Goal: Task Accomplishment & Management: Complete application form

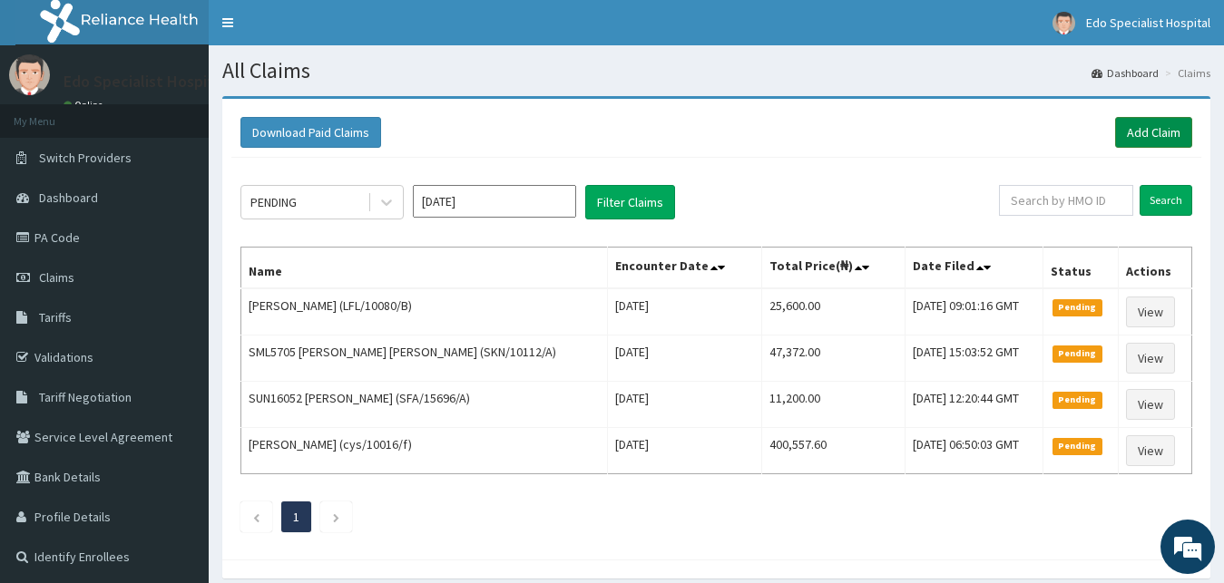
click at [1154, 128] on link "Add Claim" at bounding box center [1153, 132] width 77 height 31
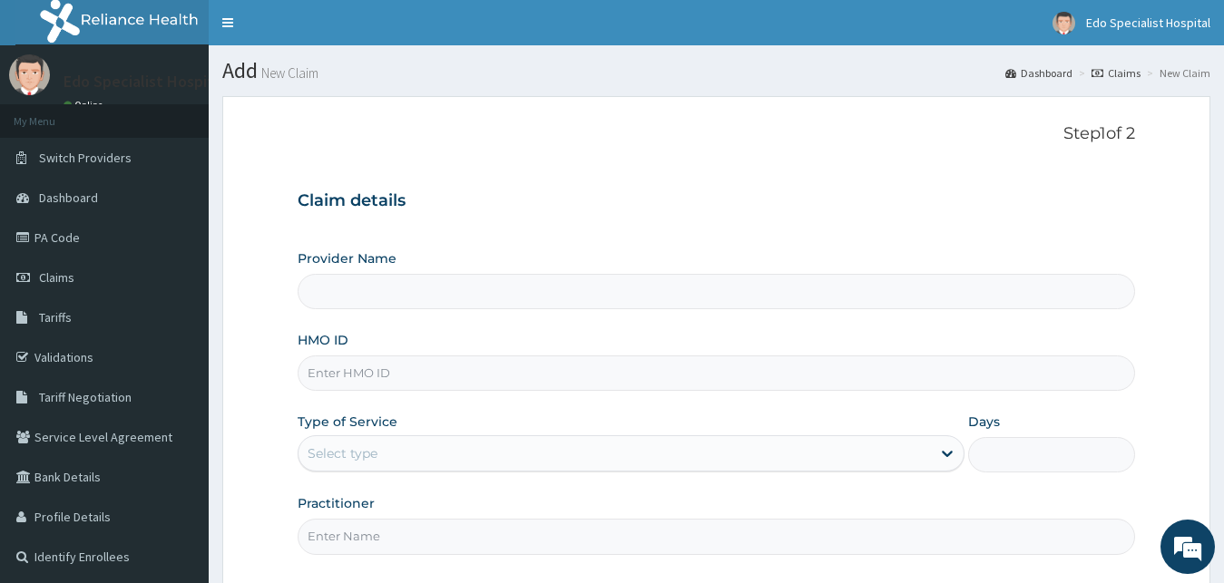
click at [337, 373] on input "HMO ID" at bounding box center [717, 373] width 838 height 35
type input "Edo specialist Hospital"
type input "SLB/10632/A"
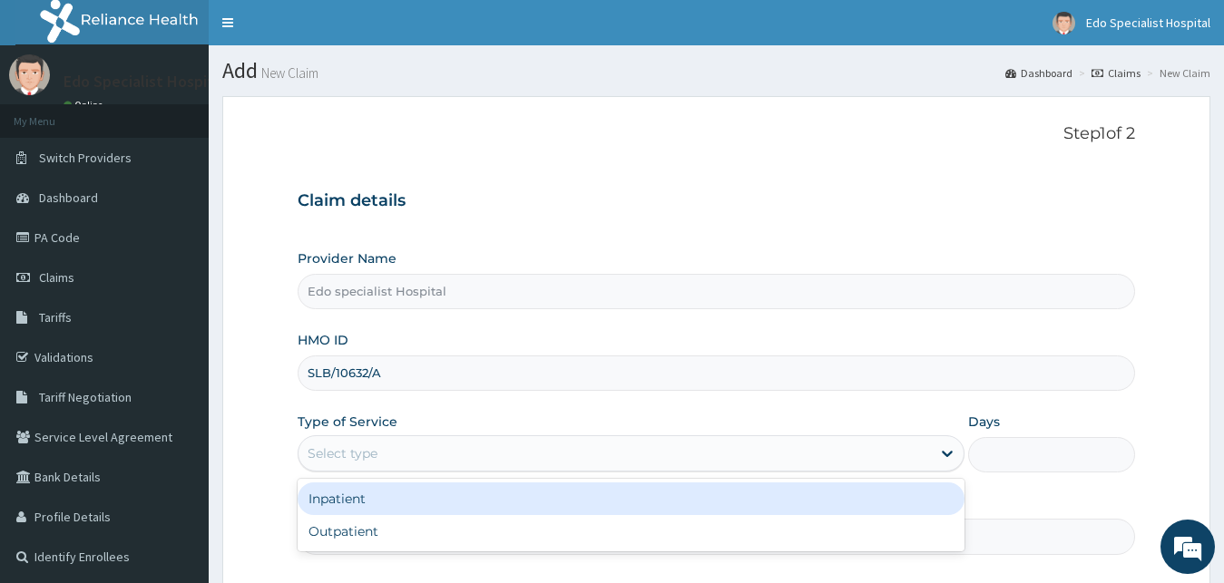
click at [354, 451] on div "Select type" at bounding box center [342, 453] width 70 height 18
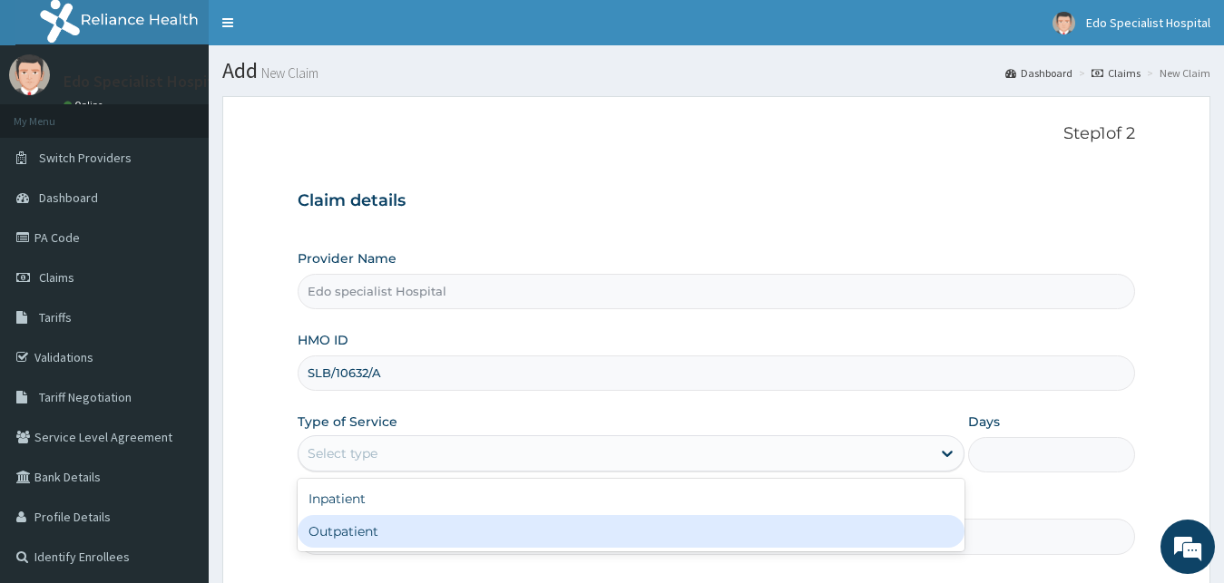
click at [352, 533] on div "Outpatient" at bounding box center [632, 531] width 668 height 33
type input "1"
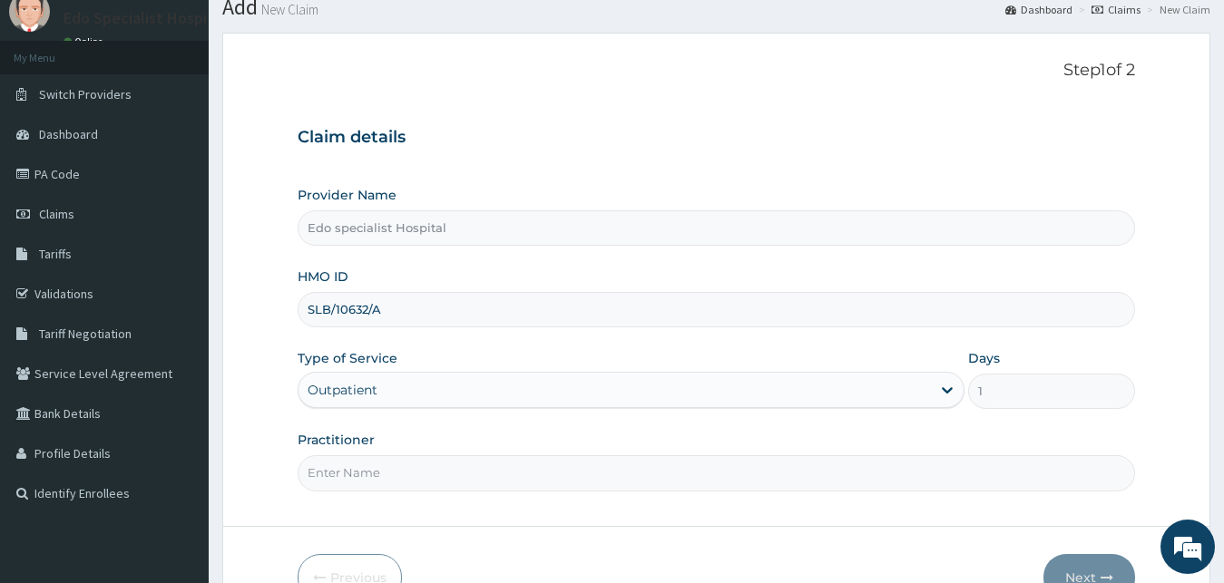
drag, startPoint x: 1234, startPoint y: 574, endPoint x: 1039, endPoint y: 557, distance: 195.8
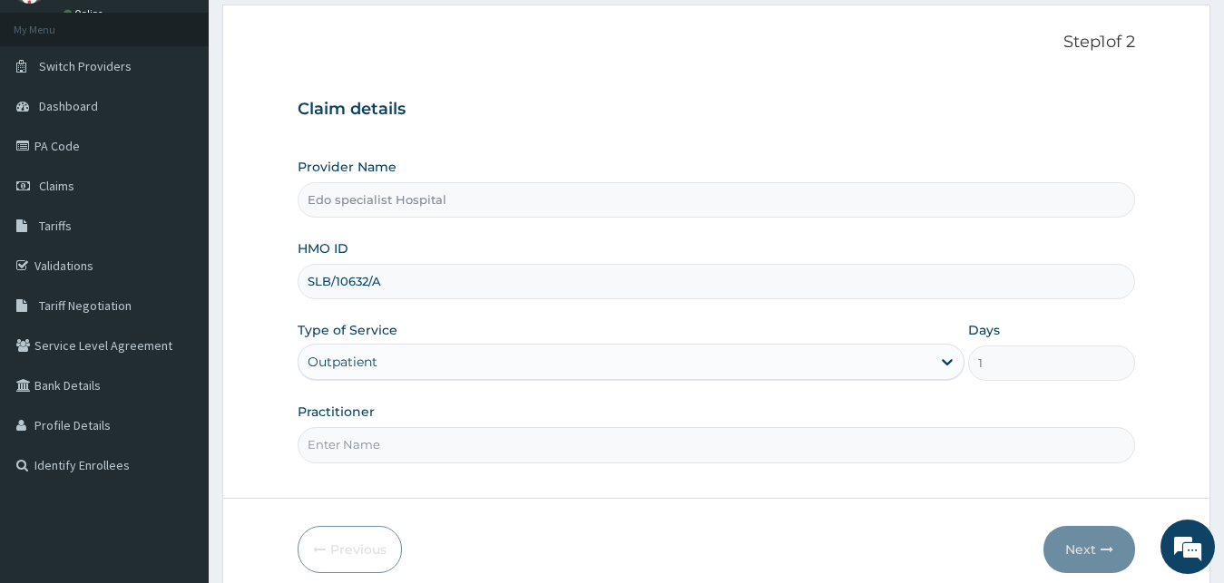
scroll to position [108, 0]
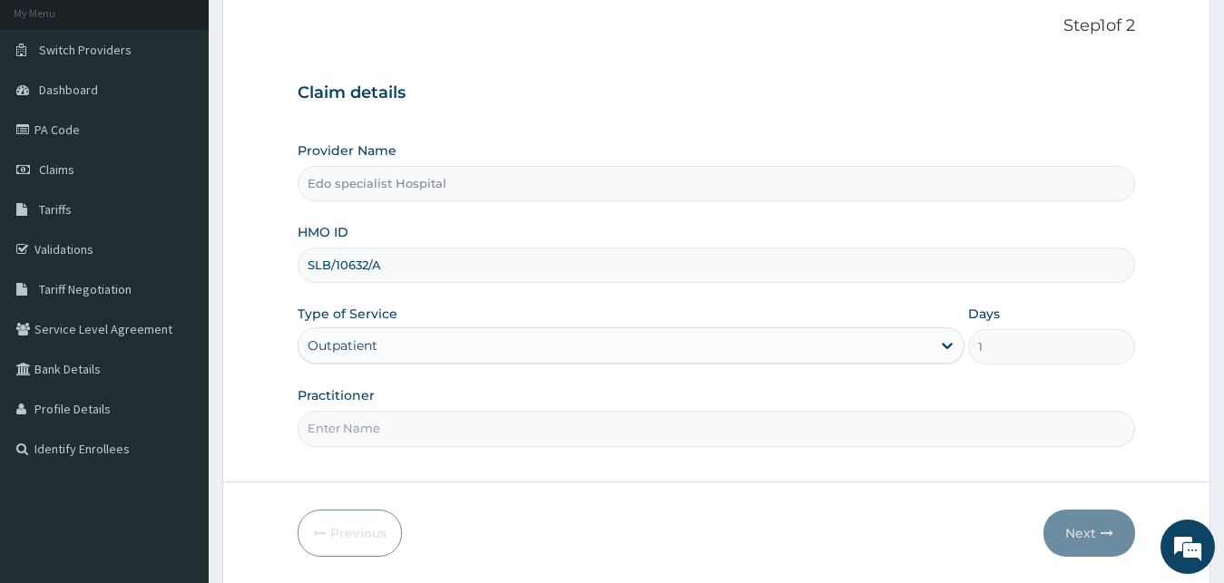
click at [422, 434] on input "Practitioner" at bounding box center [717, 428] width 838 height 35
type input "DR USTIS"
click at [1086, 521] on button "Next" at bounding box center [1089, 533] width 92 height 47
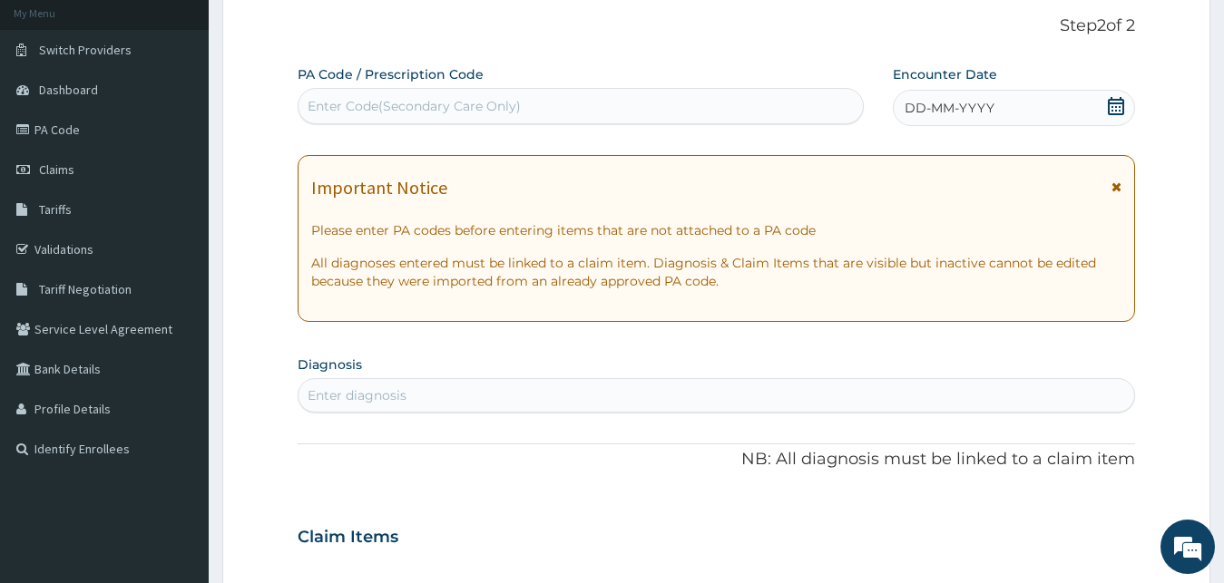
click at [429, 102] on div "Enter Code(Secondary Care Only)" at bounding box center [413, 106] width 213 height 18
click at [366, 102] on div "Enter Code(Secondary Care Only)" at bounding box center [413, 106] width 213 height 18
click at [611, 114] on div "Enter Code(Secondary Care Only)" at bounding box center [580, 106] width 564 height 29
click at [389, 105] on div "Enter Code(Secondary Care Only)" at bounding box center [413, 106] width 213 height 18
click at [46, 123] on link "PA Code" at bounding box center [104, 130] width 209 height 40
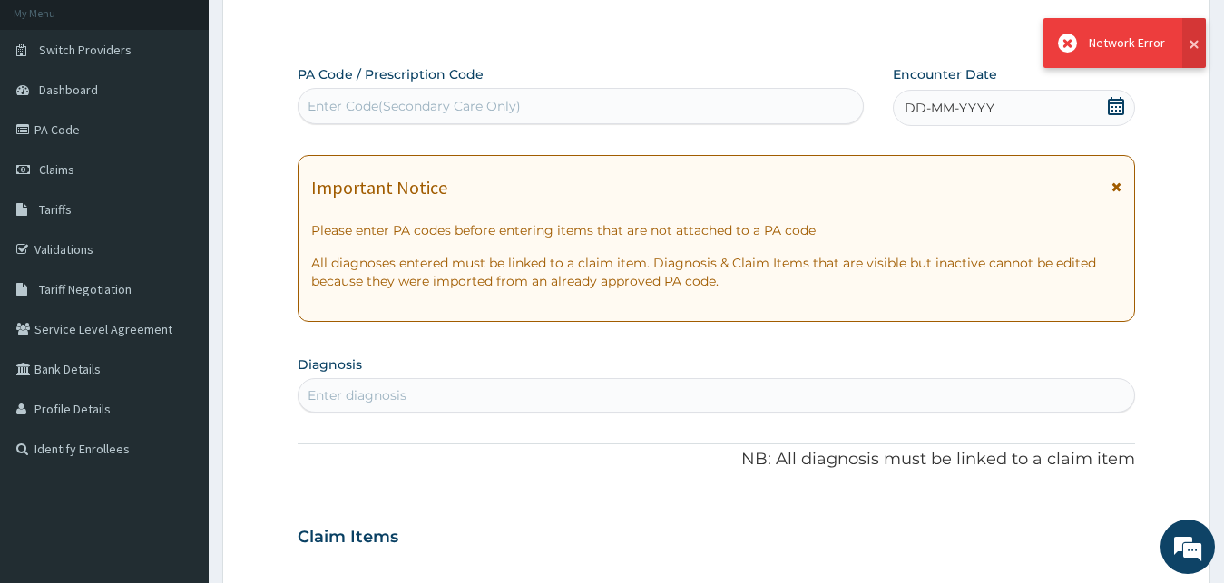
click at [1195, 39] on button at bounding box center [1194, 43] width 24 height 50
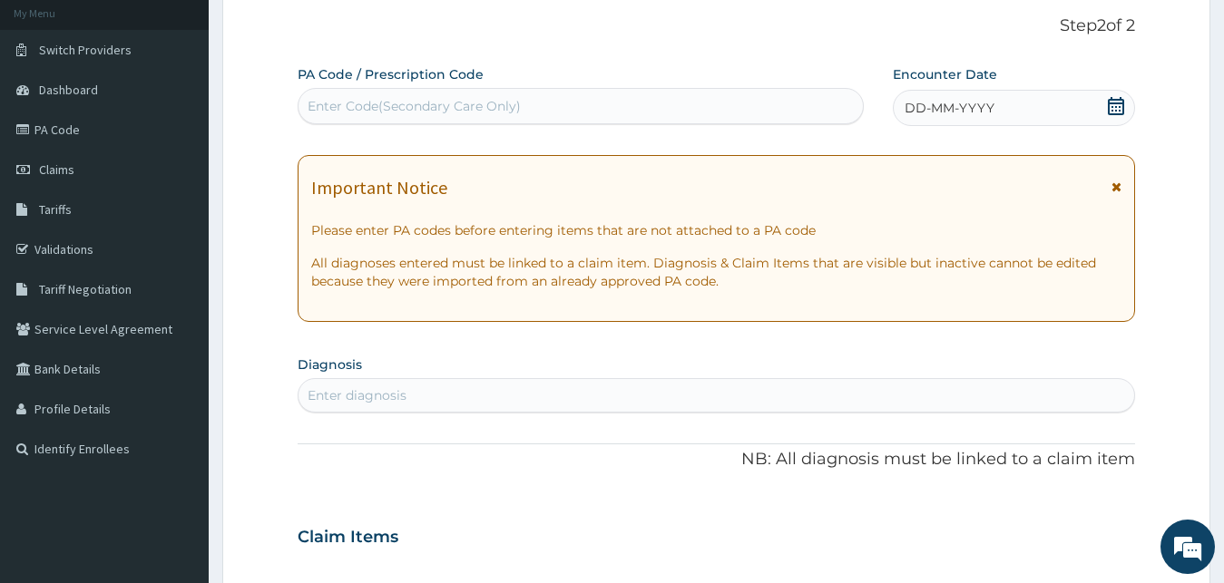
click at [776, 88] on div "PA Code / Prescription Code Enter Code(Secondary Care Only)" at bounding box center [581, 94] width 566 height 59
click at [39, 74] on link "Dashboard" at bounding box center [104, 90] width 209 height 40
click at [45, 139] on link "PA Code" at bounding box center [104, 130] width 209 height 40
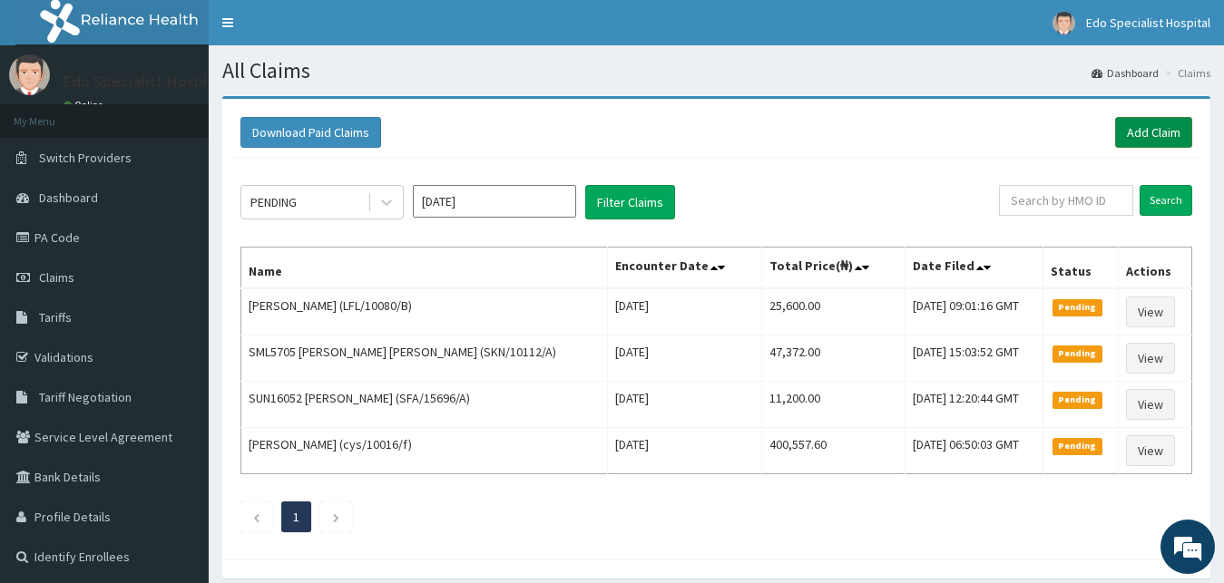
click at [1139, 123] on link "Add Claim" at bounding box center [1153, 132] width 77 height 31
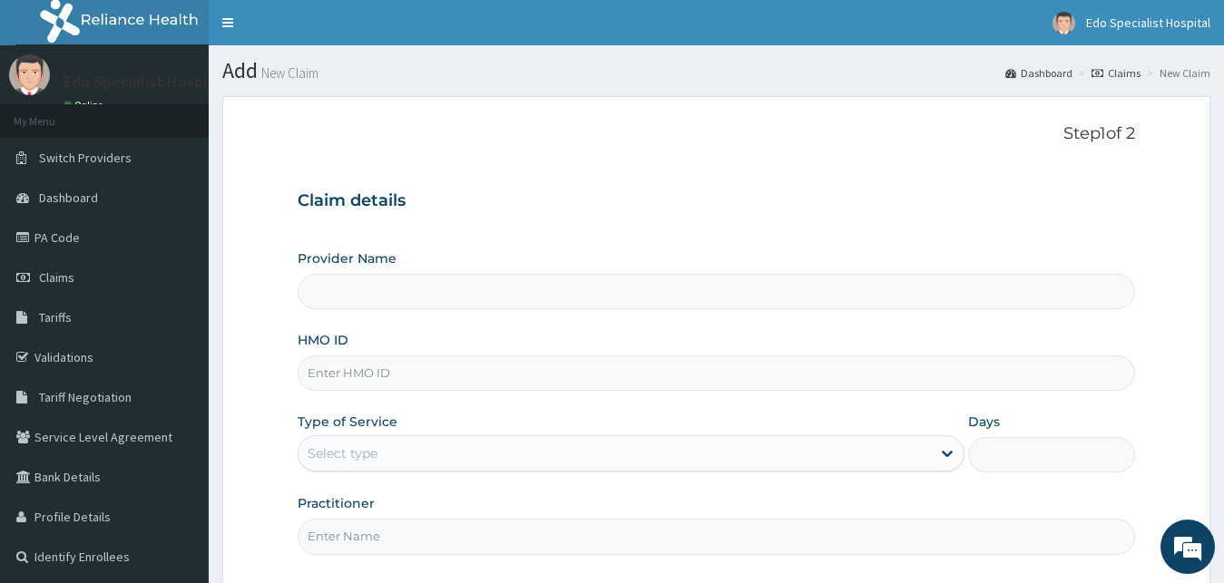
type input "Edo specialist Hospital"
click at [392, 279] on input "Edo specialist Hospital" at bounding box center [717, 291] width 838 height 35
click at [368, 370] on input "HMO ID" at bounding box center [717, 373] width 838 height 35
type input "SLB/10632/A"
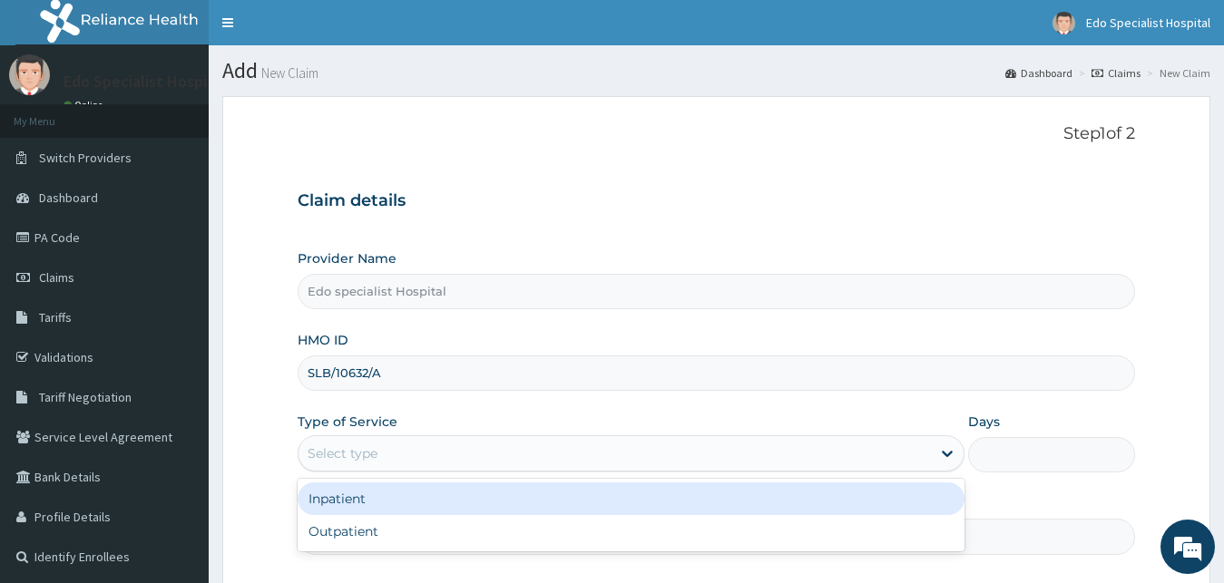
click at [322, 454] on div "Select type" at bounding box center [342, 453] width 70 height 18
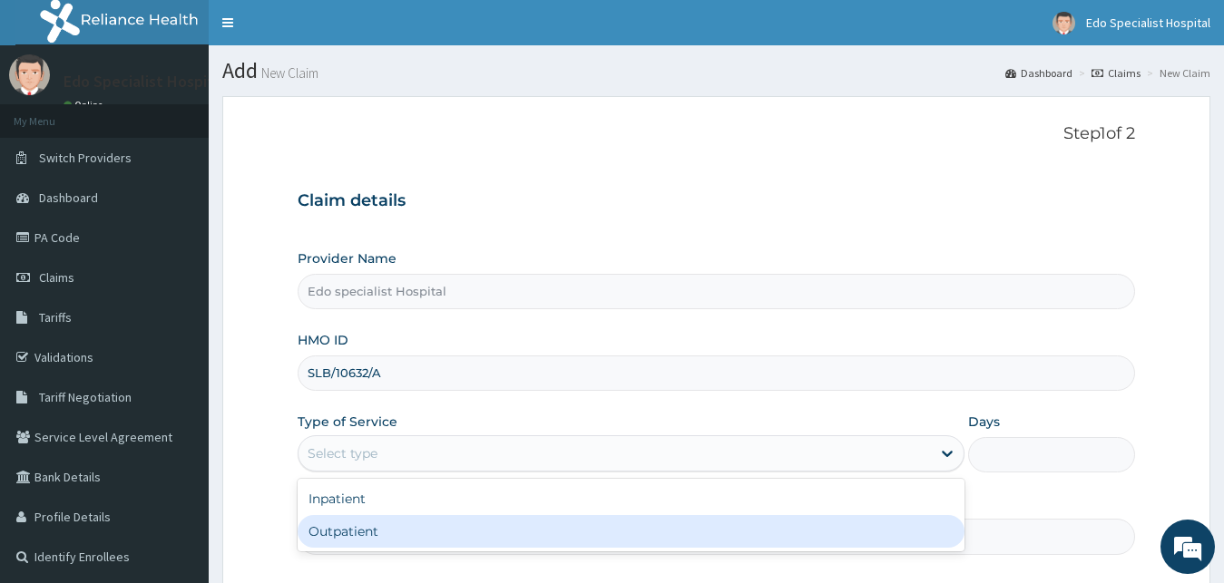
click at [342, 532] on div "Outpatient" at bounding box center [632, 531] width 668 height 33
type input "1"
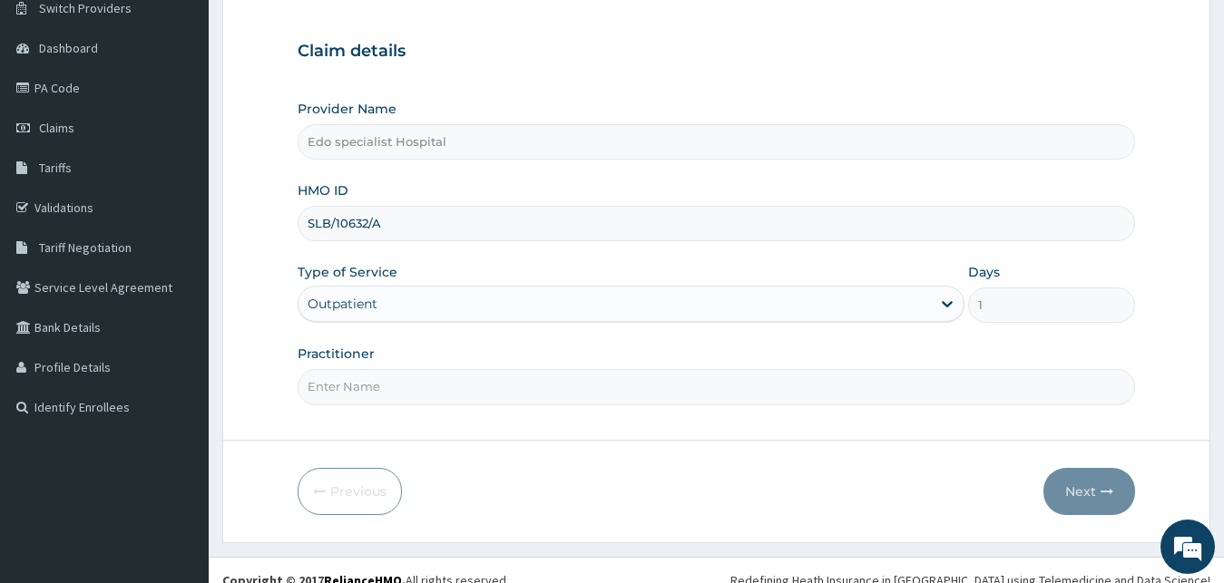
scroll to position [154, 0]
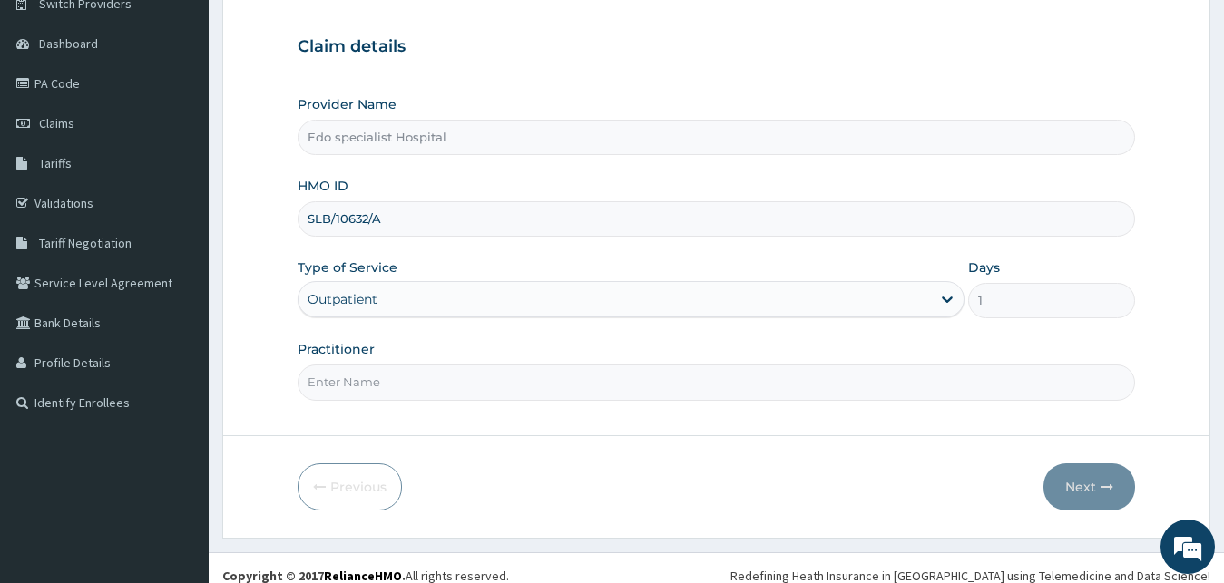
click at [397, 392] on input "Practitioner" at bounding box center [717, 382] width 838 height 35
click at [345, 378] on input "DR EUTICE" at bounding box center [717, 382] width 838 height 35
type input "DR EUSTICE"
click at [1112, 480] on button "Next" at bounding box center [1089, 486] width 92 height 47
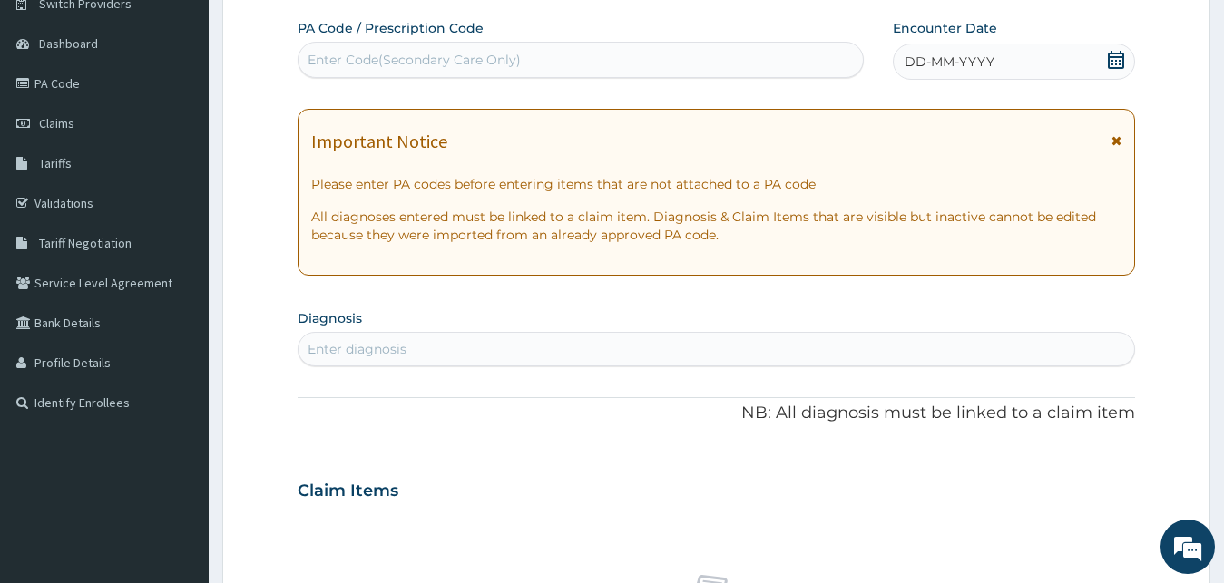
click at [424, 54] on div "Enter Code(Secondary Care Only)" at bounding box center [413, 60] width 213 height 18
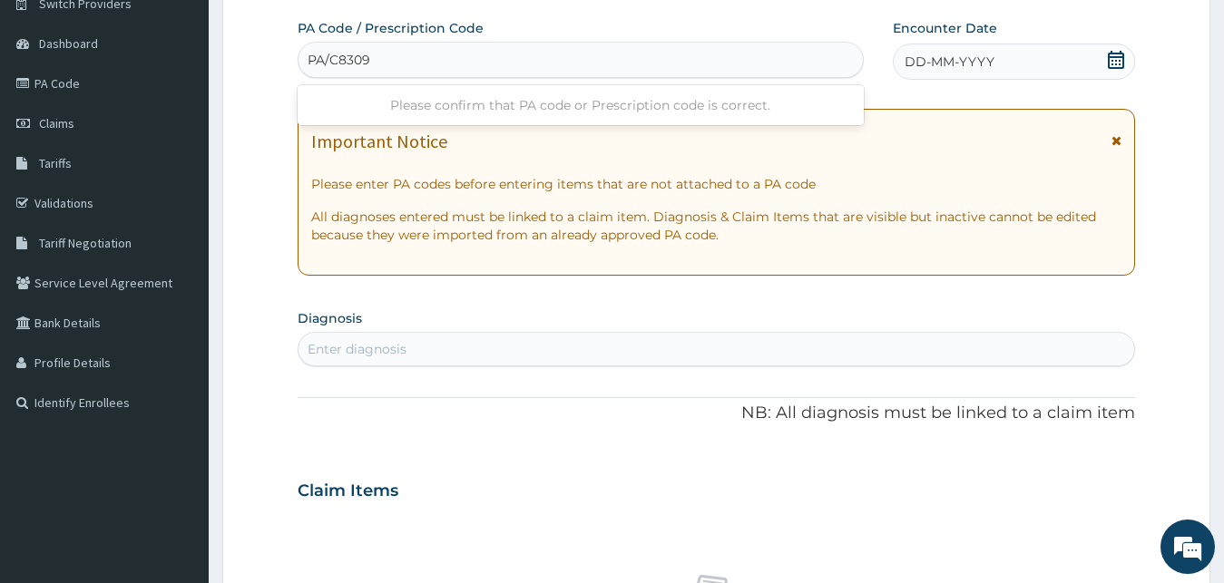
type input "PA/C83094"
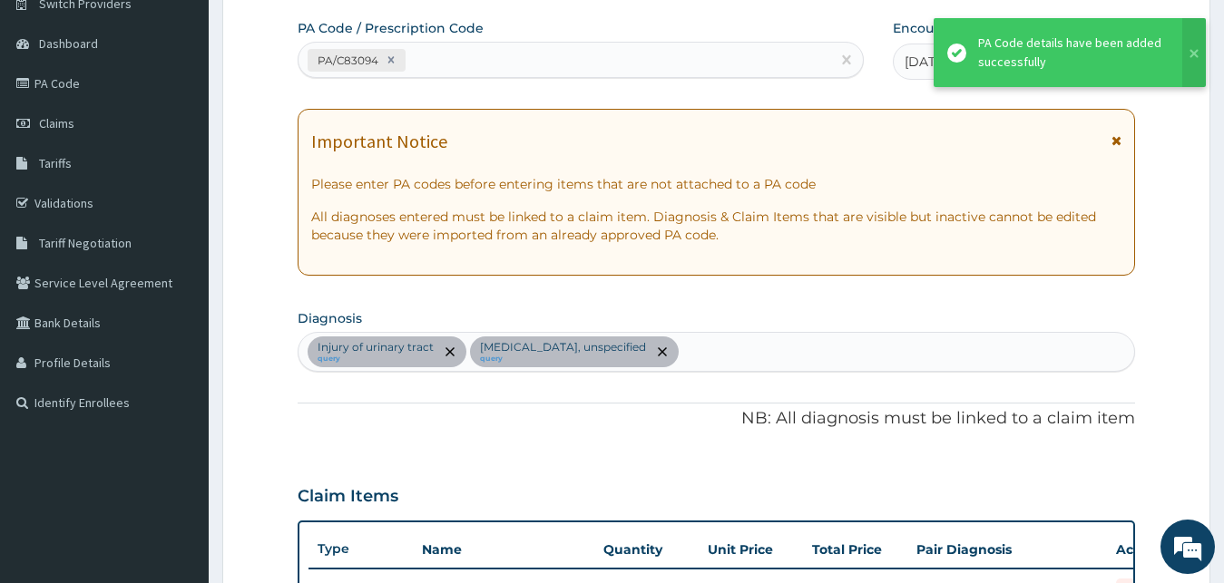
scroll to position [714, 0]
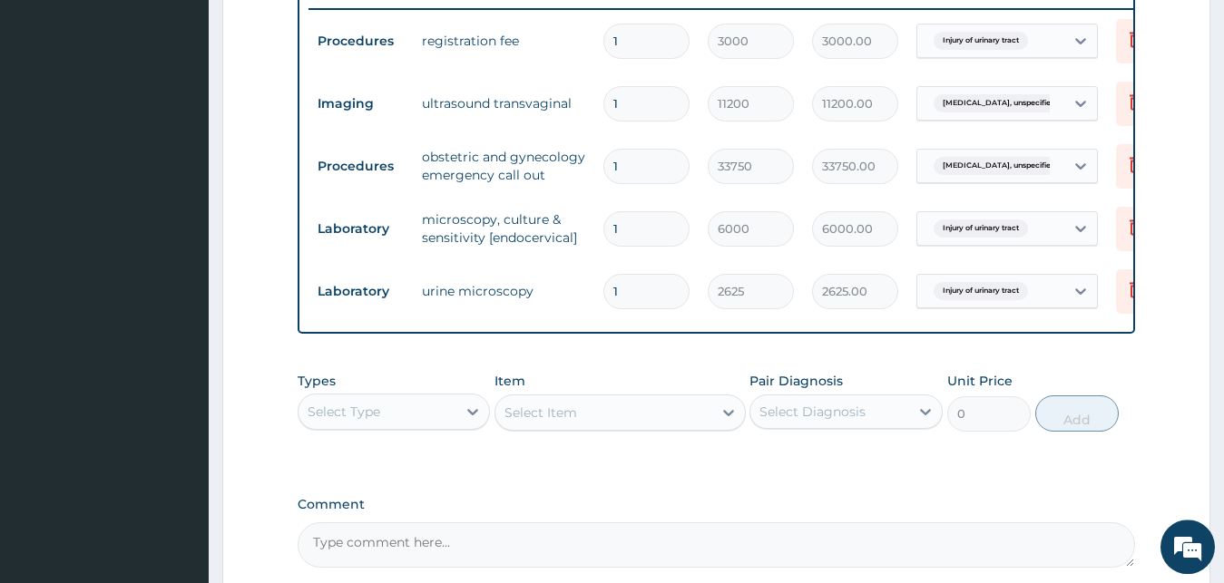
click at [1148, 441] on form "Step 2 of 2 PA Code / Prescription Code PA/C83094 Encounter Date 13-10-2025 Imp…" at bounding box center [716, 39] width 988 height 1315
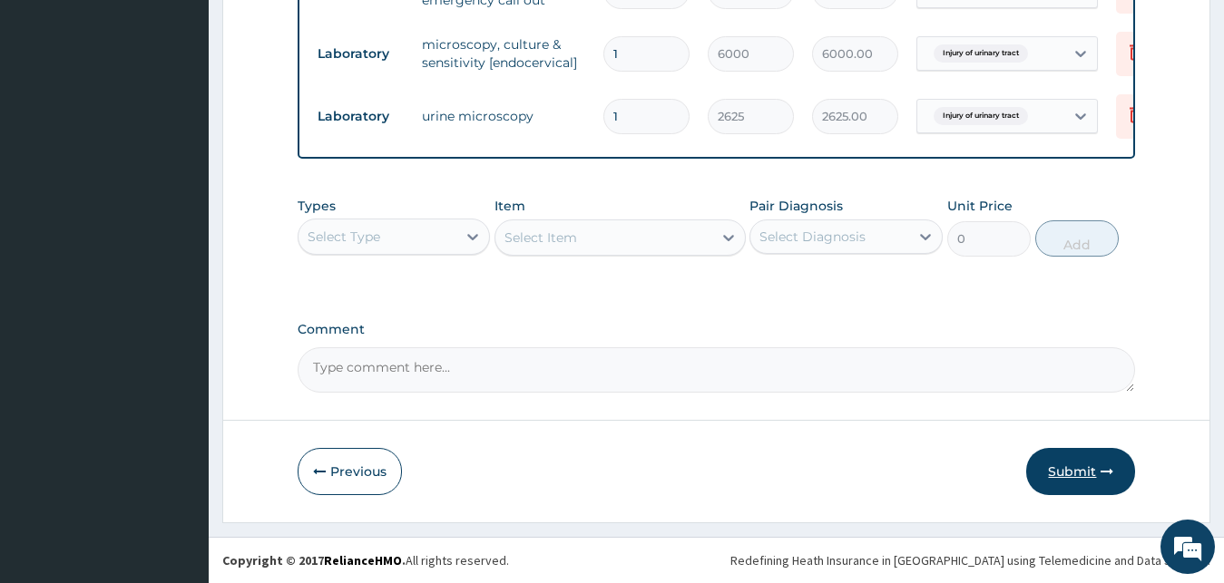
click at [1078, 473] on button "Submit" at bounding box center [1080, 471] width 109 height 47
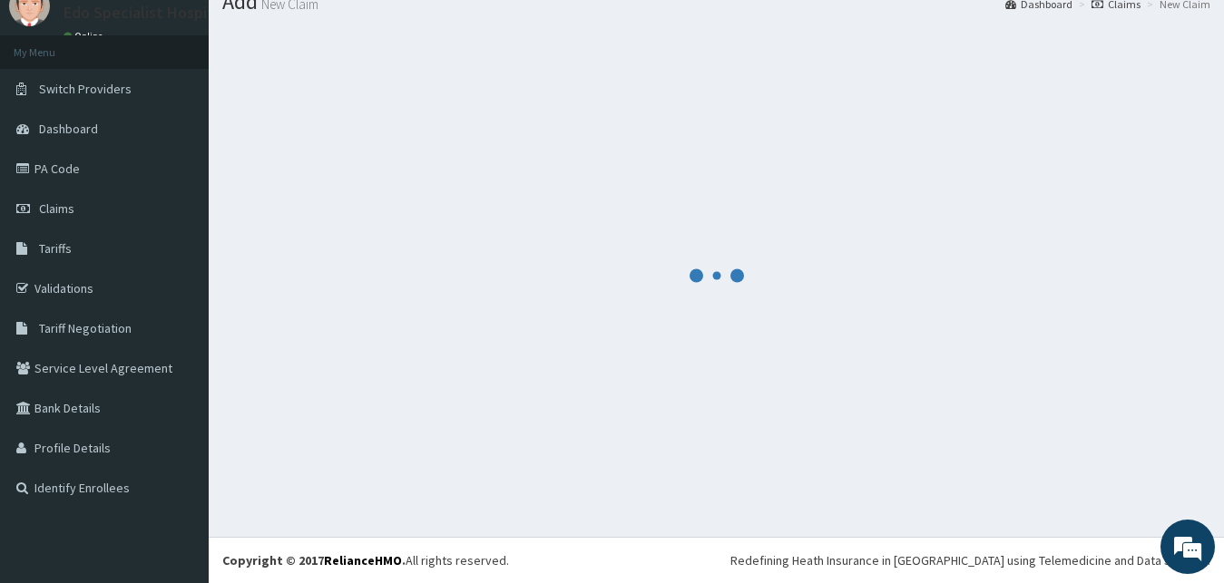
scroll to position [69, 0]
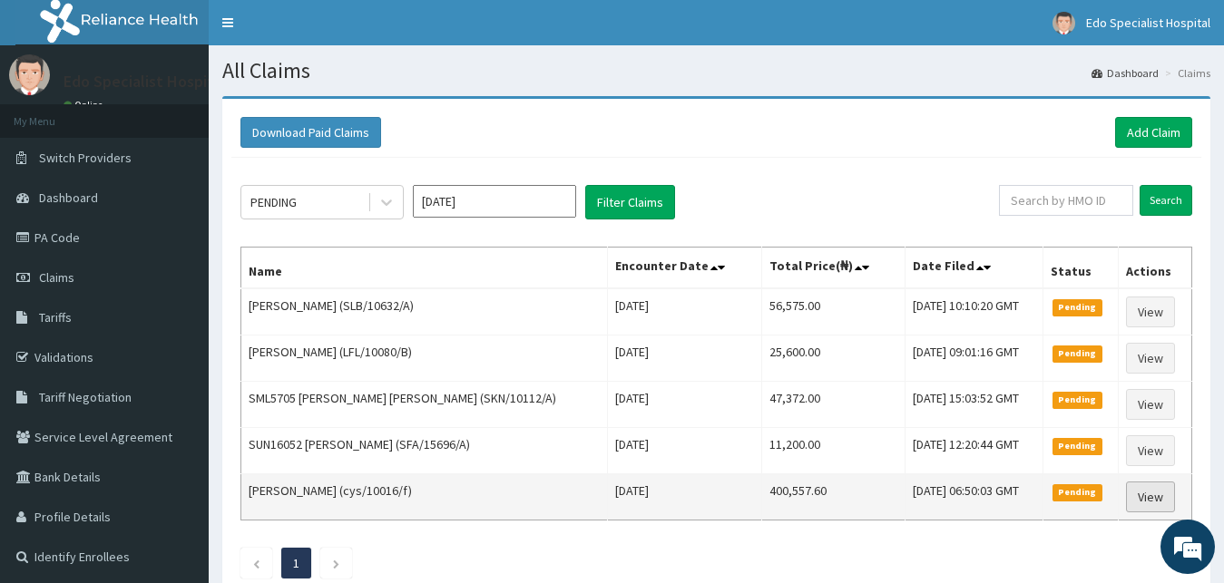
click at [1146, 501] on link "View" at bounding box center [1150, 497] width 49 height 31
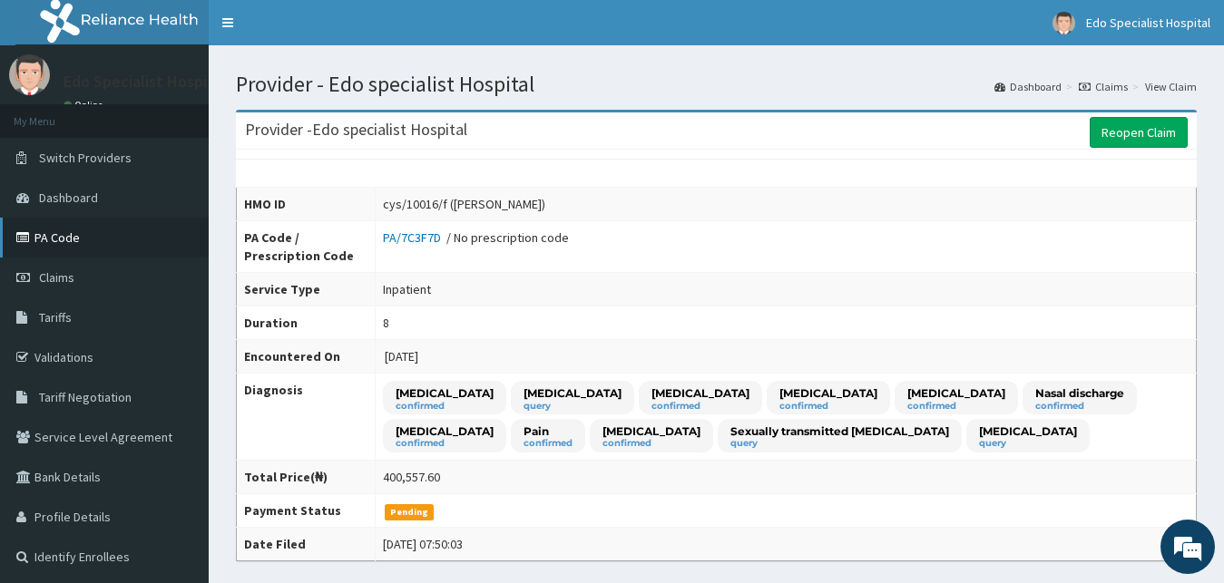
click at [49, 237] on link "PA Code" at bounding box center [104, 238] width 209 height 40
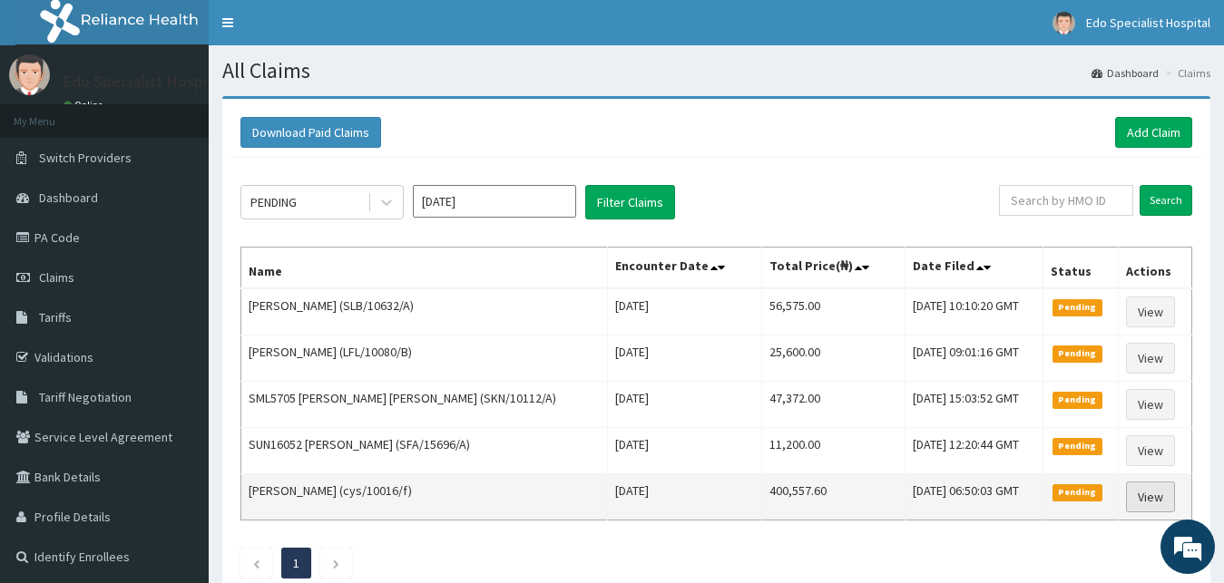
click at [1142, 498] on link "View" at bounding box center [1150, 497] width 49 height 31
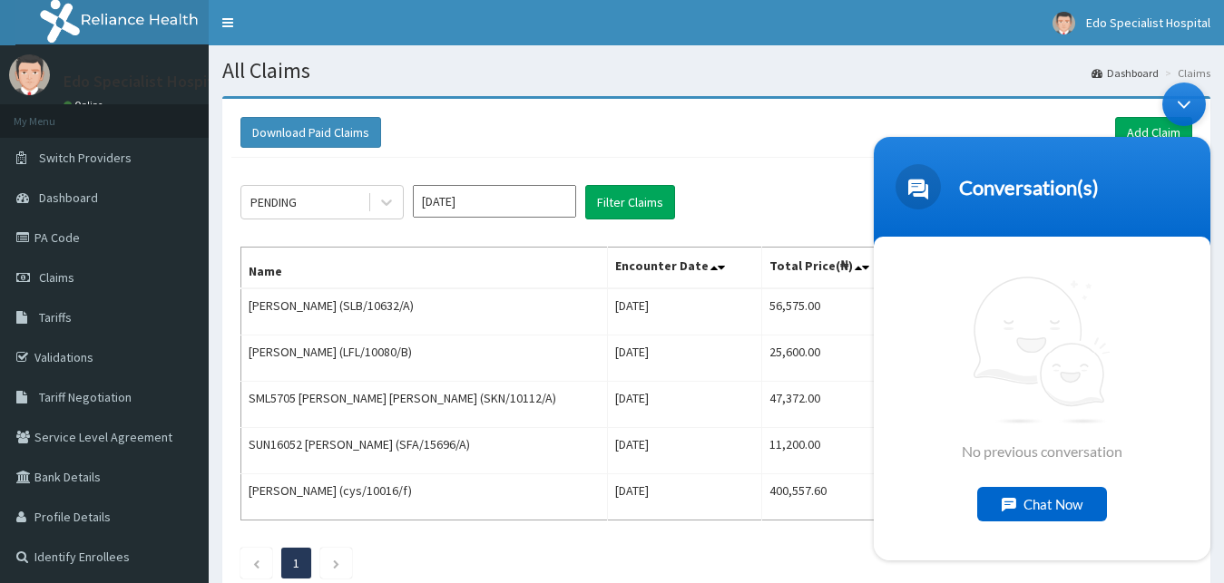
click at [899, 105] on body "Conversation(s) We're online! No previous conversation Chat Now" at bounding box center [1041, 321] width 355 height 496
click at [1185, 102] on div "Minimize live chat window" at bounding box center [1184, 105] width 44 height 44
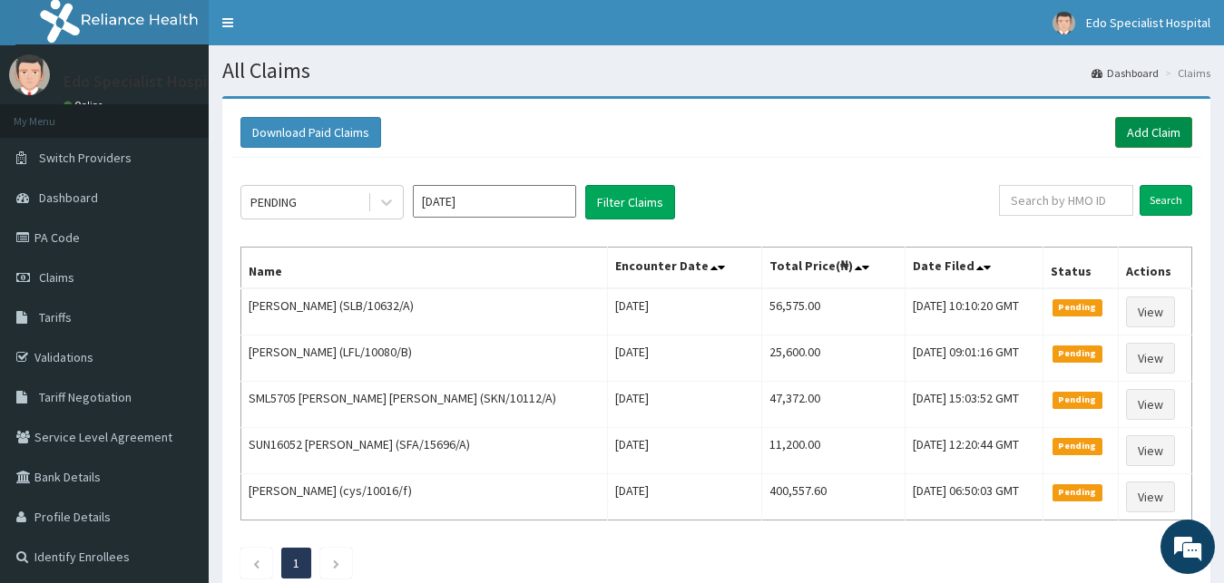
click at [1144, 128] on link "Add Claim" at bounding box center [1153, 132] width 77 height 31
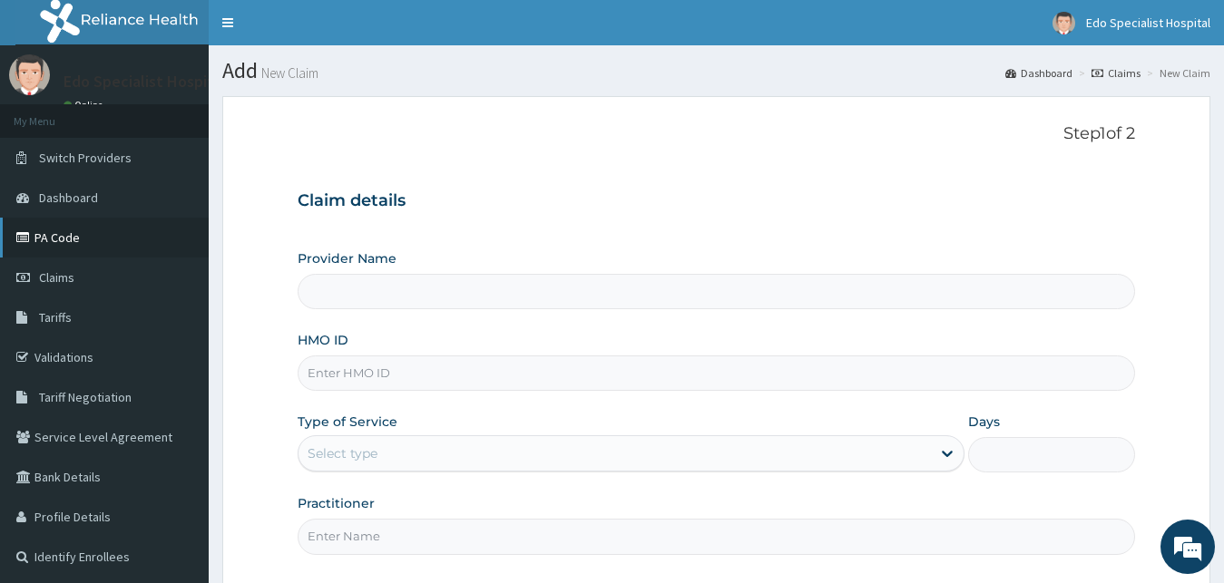
click at [79, 237] on link "PA Code" at bounding box center [104, 238] width 209 height 40
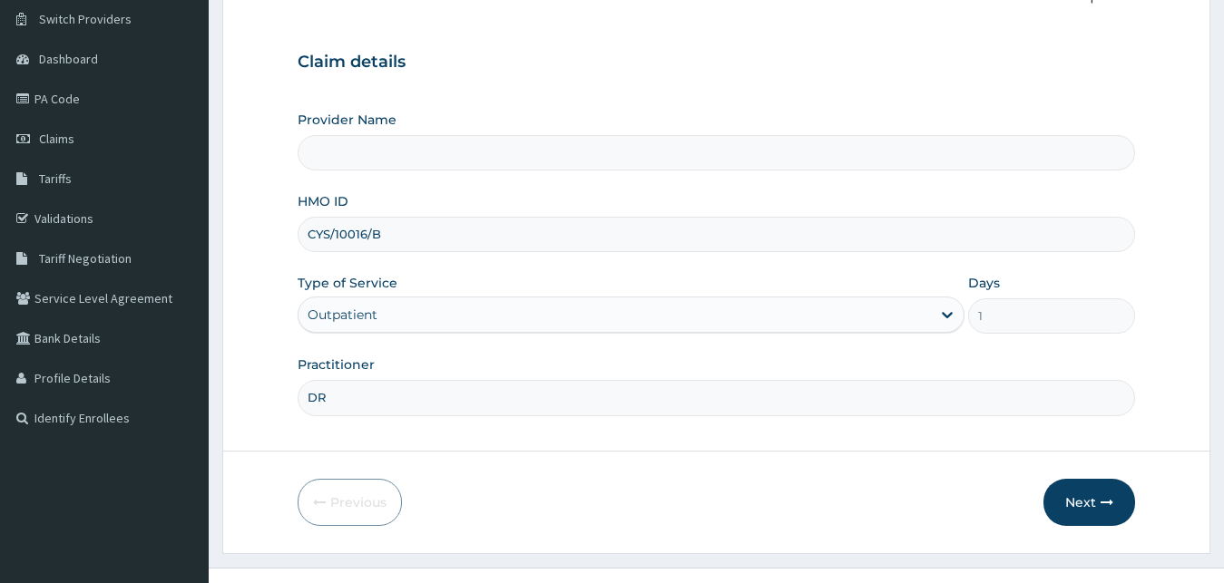
type input "Edo specialist Hospital"
type input "[PERSON_NAME]"
click at [1084, 502] on button "Next" at bounding box center [1089, 502] width 92 height 47
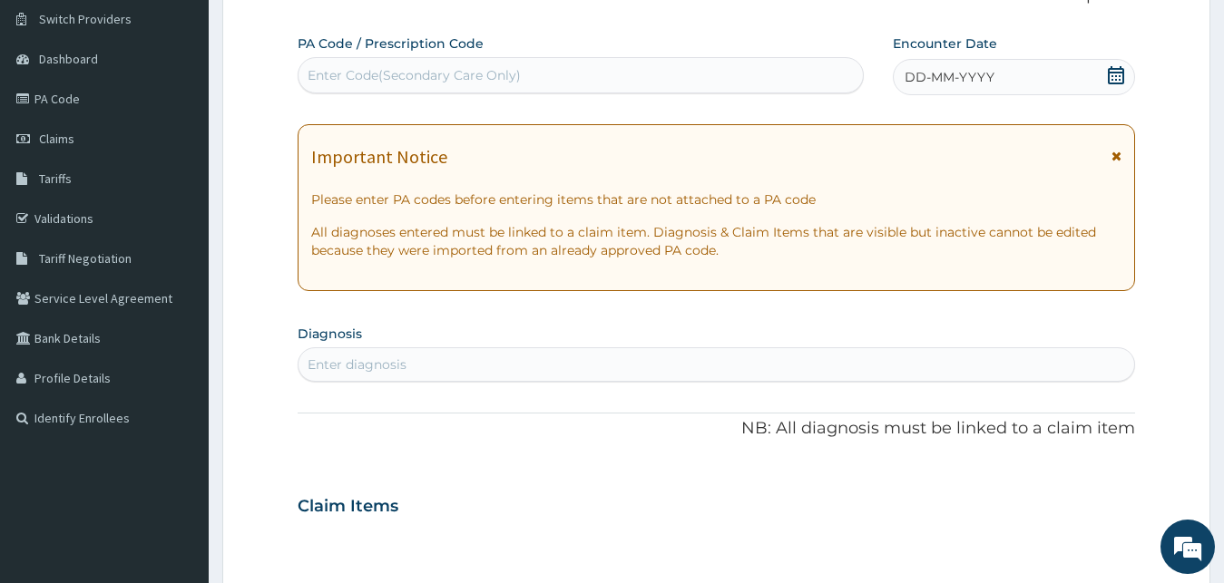
scroll to position [0, 0]
click at [494, 70] on div "Enter Code(Secondary Care Only)" at bounding box center [413, 75] width 213 height 18
click at [447, 73] on div "Enter Code(Secondary Care Only)" at bounding box center [413, 75] width 213 height 18
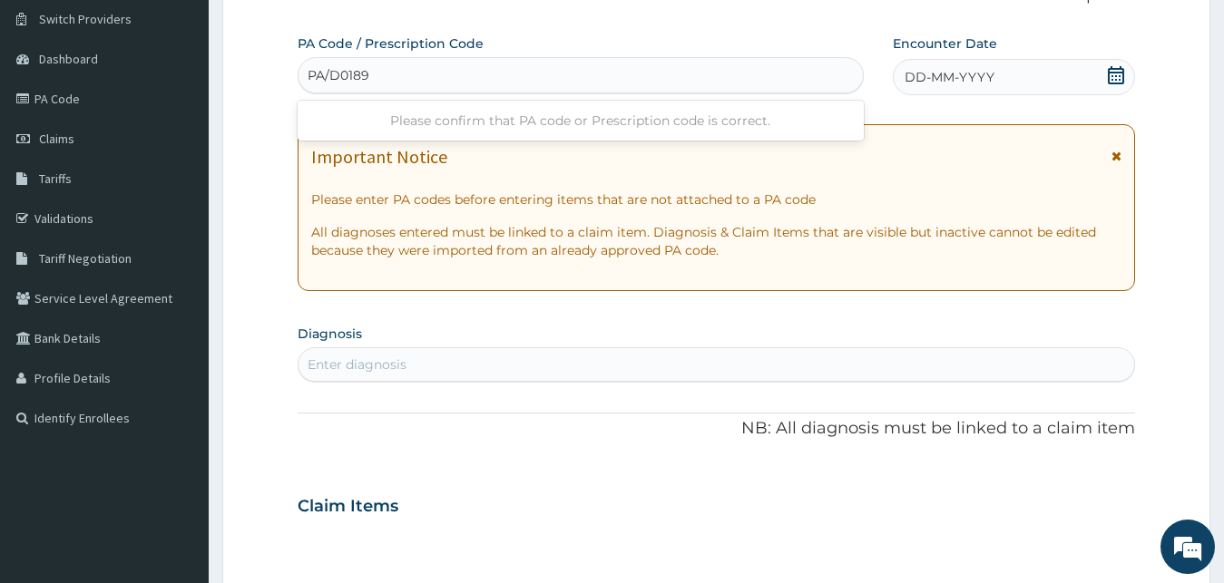
type input "PA/D0189F"
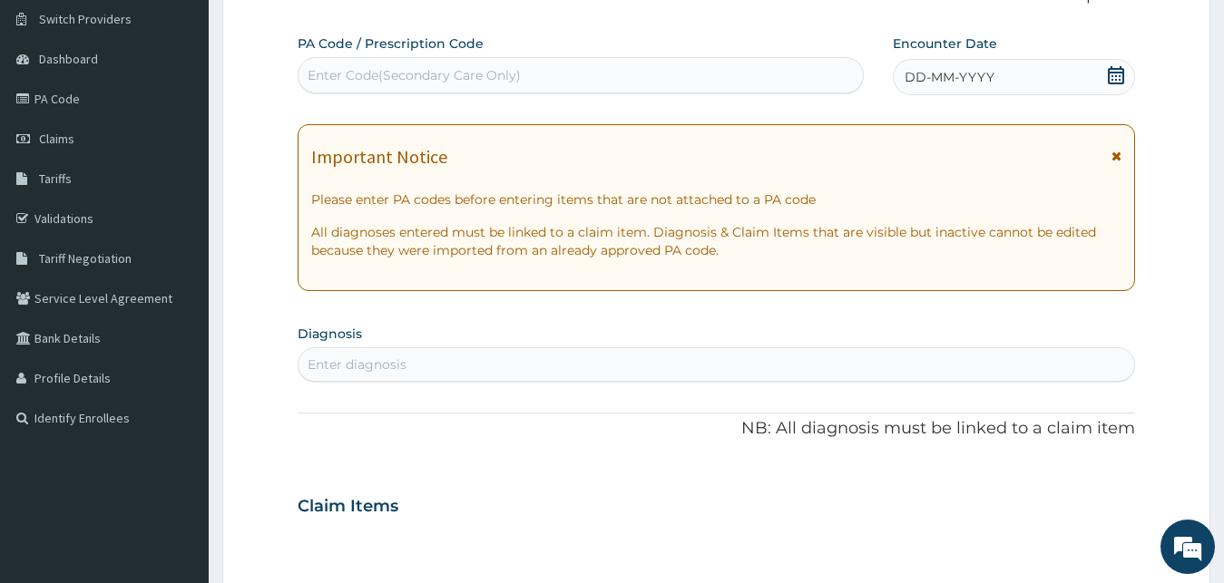
click at [448, 63] on div "Enter Code(Secondary Care Only)" at bounding box center [580, 75] width 564 height 29
click at [430, 80] on div "Enter Code(Secondary Care Only)" at bounding box center [413, 75] width 213 height 18
click at [426, 64] on div "Enter Code(Secondary Care Only)" at bounding box center [580, 75] width 564 height 29
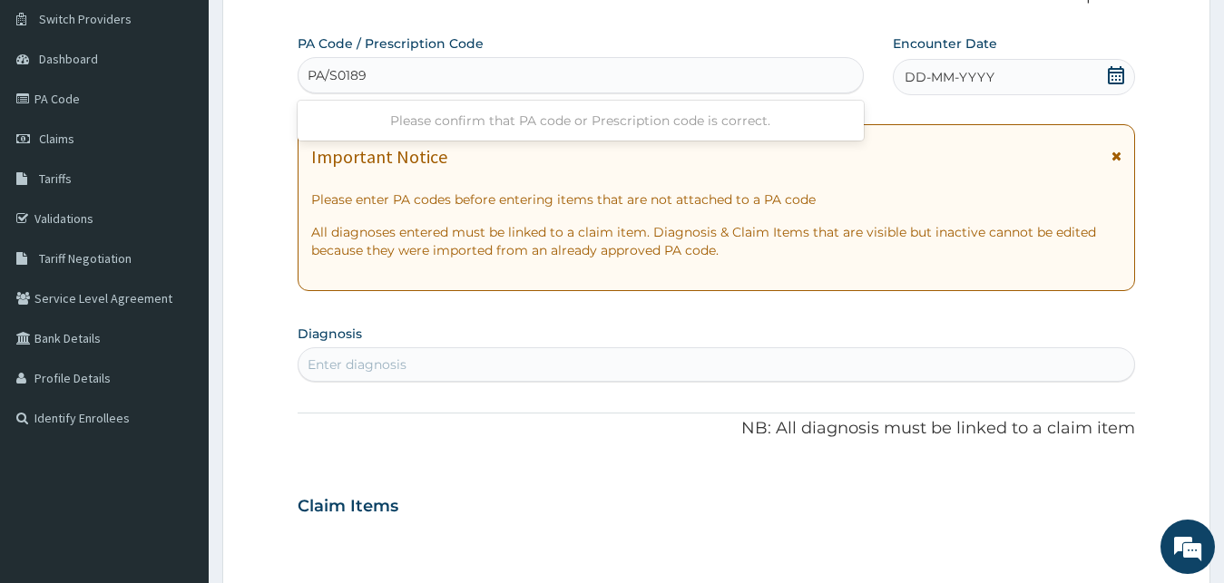
type input "PA/S0189F"
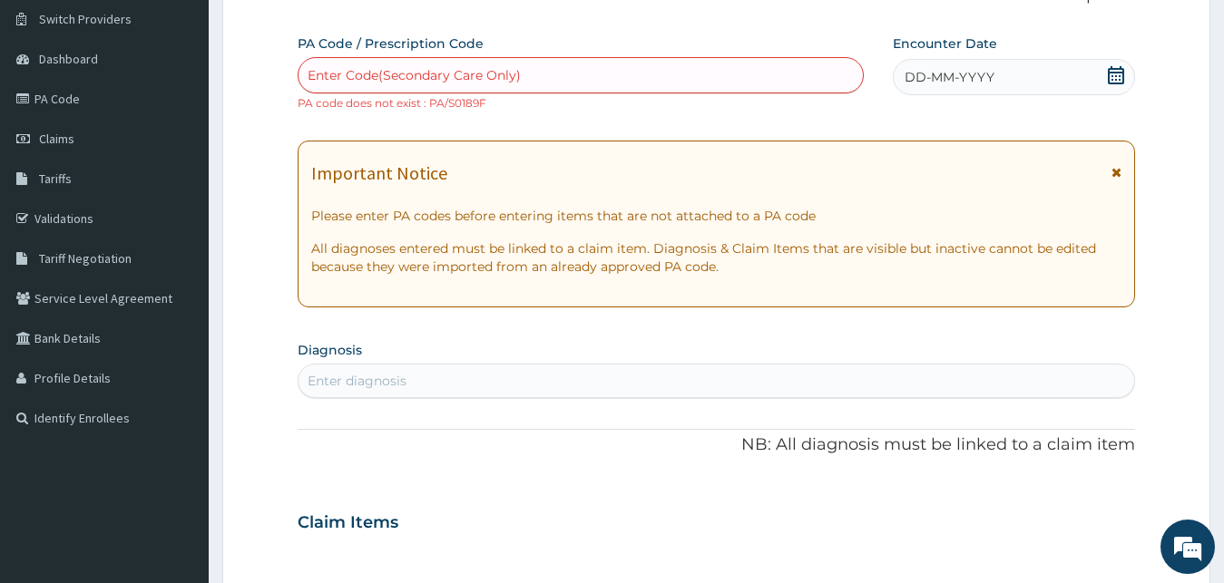
click at [412, 65] on div "Enter Code(Secondary Care Only)" at bounding box center [580, 75] width 564 height 29
click at [399, 76] on div "Enter Code(Secondary Care Only)" at bounding box center [413, 75] width 213 height 18
click at [370, 69] on div "Enter Code(Secondary Care Only)" at bounding box center [413, 75] width 213 height 18
click at [597, 70] on div "Enter Code(Secondary Care Only)" at bounding box center [580, 75] width 564 height 29
click at [595, 74] on div "Enter Code(Secondary Care Only)" at bounding box center [580, 75] width 564 height 29
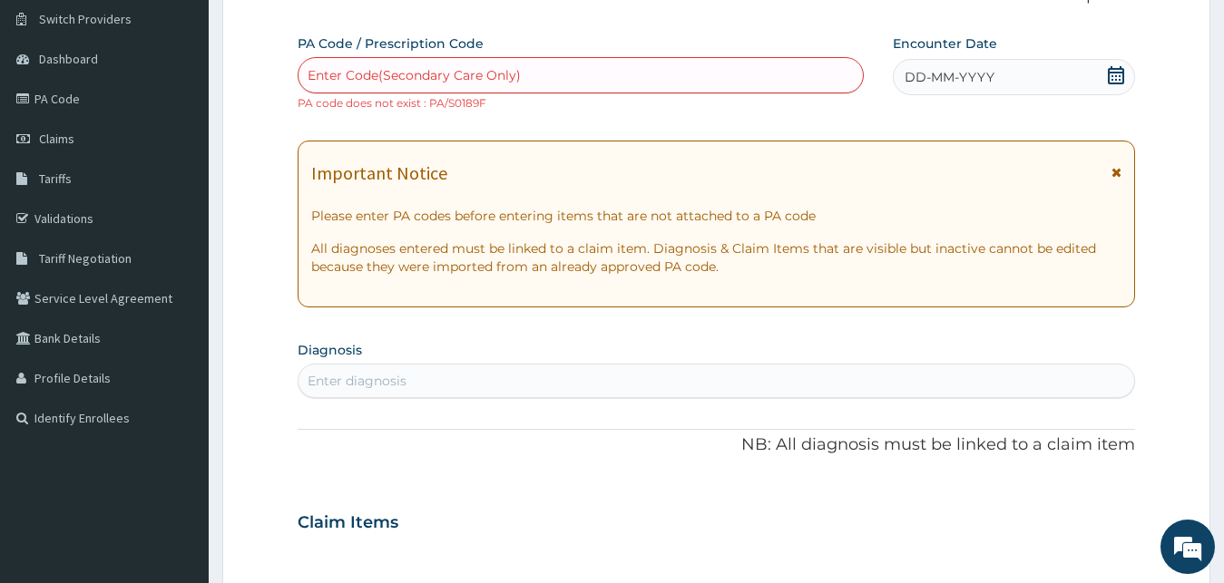
click at [595, 74] on div "Enter Code(Secondary Care Only)" at bounding box center [580, 75] width 564 height 29
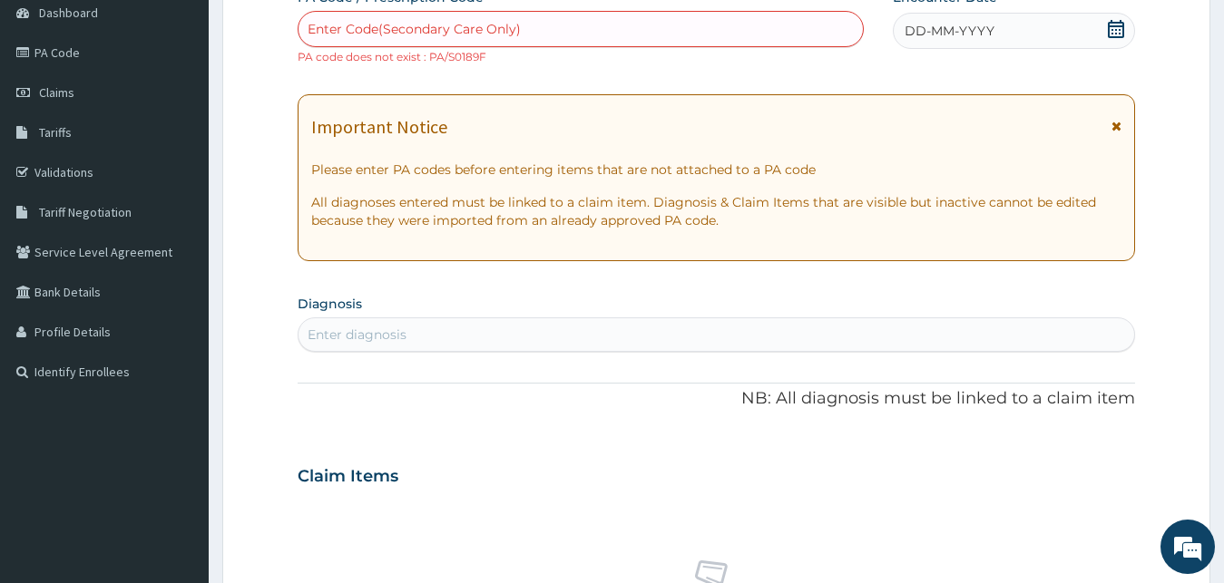
click at [443, 30] on div "Enter Code(Secondary Care Only)" at bounding box center [413, 29] width 213 height 18
click at [443, 21] on div "Enter Code(Secondary Care Only)" at bounding box center [413, 29] width 213 height 18
click at [537, 21] on div "Enter Code(Secondary Care Only)" at bounding box center [580, 29] width 564 height 29
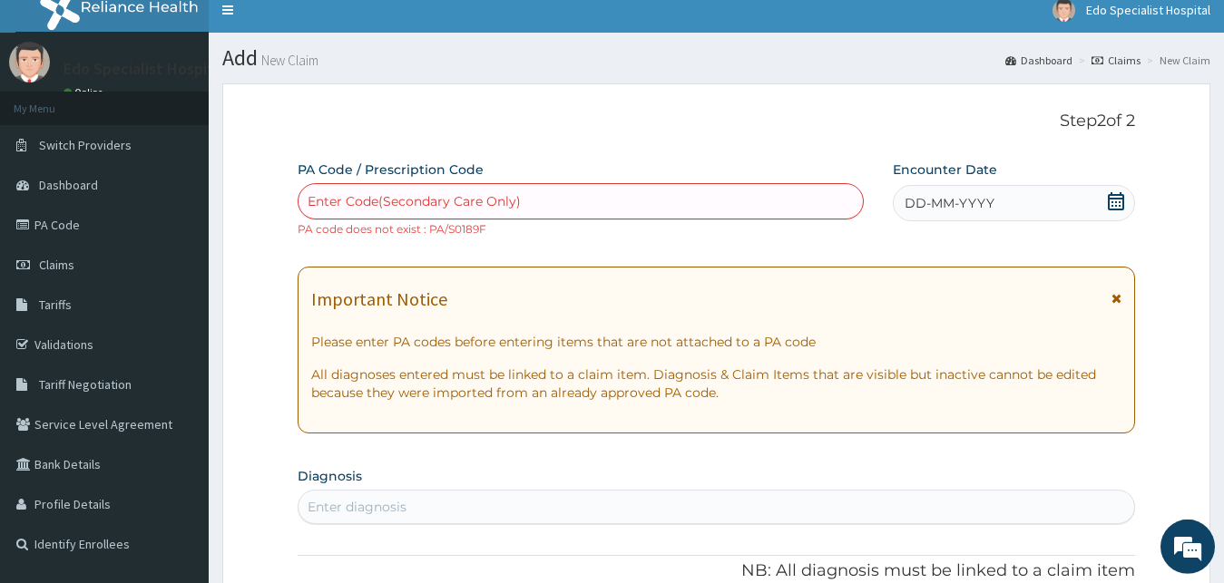
scroll to position [0, 0]
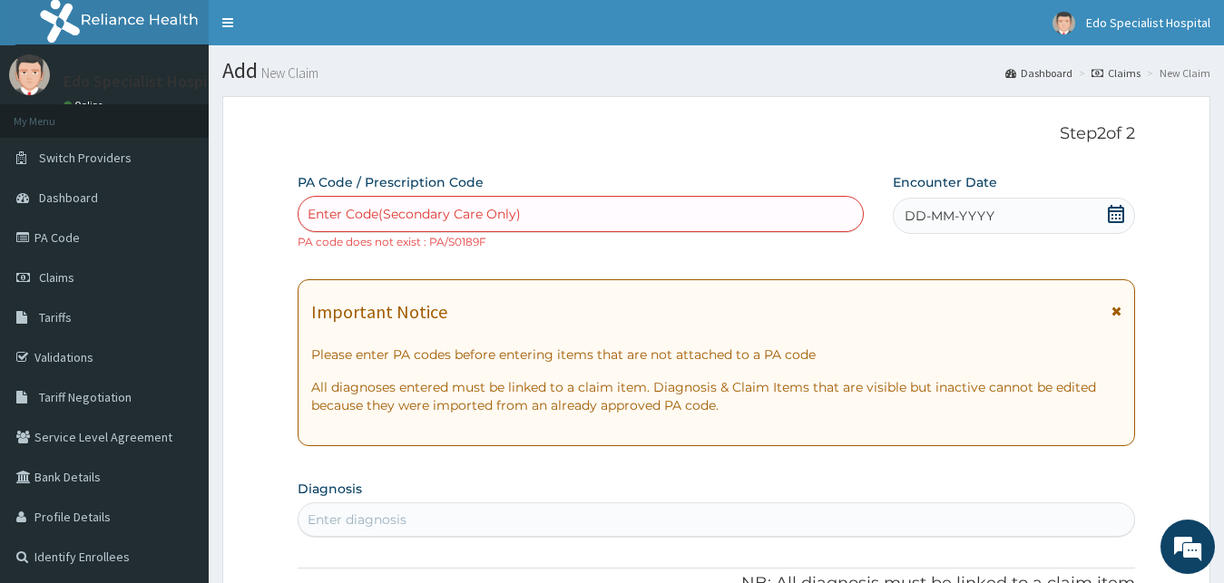
click at [390, 225] on div "Enter Code(Secondary Care Only)" at bounding box center [580, 214] width 564 height 29
click at [444, 233] on div "option Create "PA/S0189F", selected. Use Up and Down to choose options, press E…" at bounding box center [581, 223] width 566 height 54
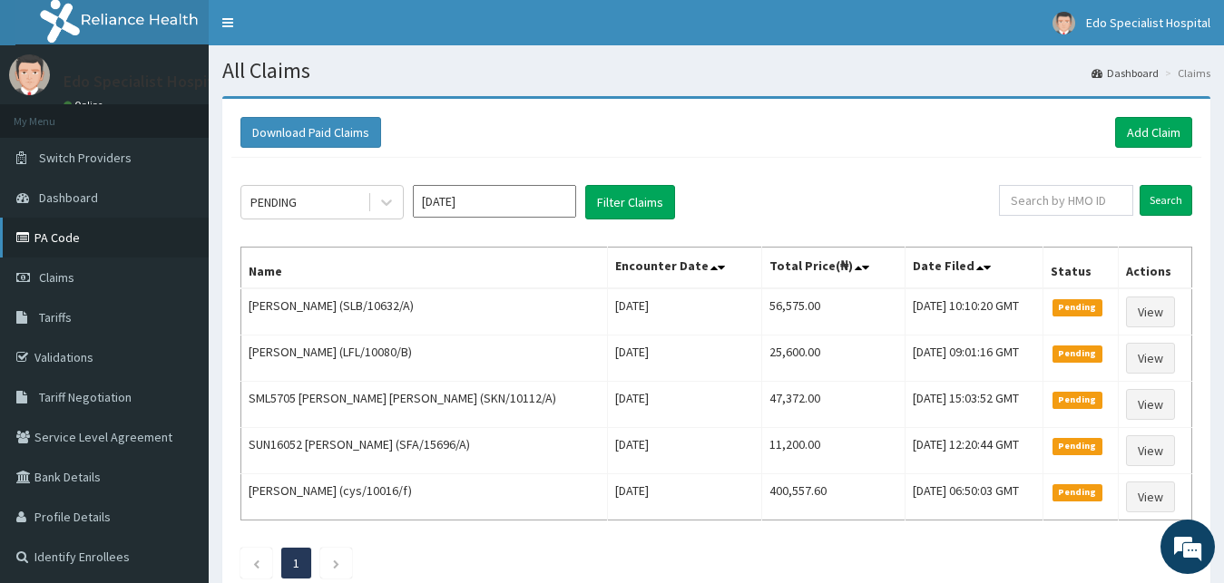
click at [68, 242] on link "PA Code" at bounding box center [104, 238] width 209 height 40
click at [1134, 132] on link "Add Claim" at bounding box center [1153, 132] width 77 height 31
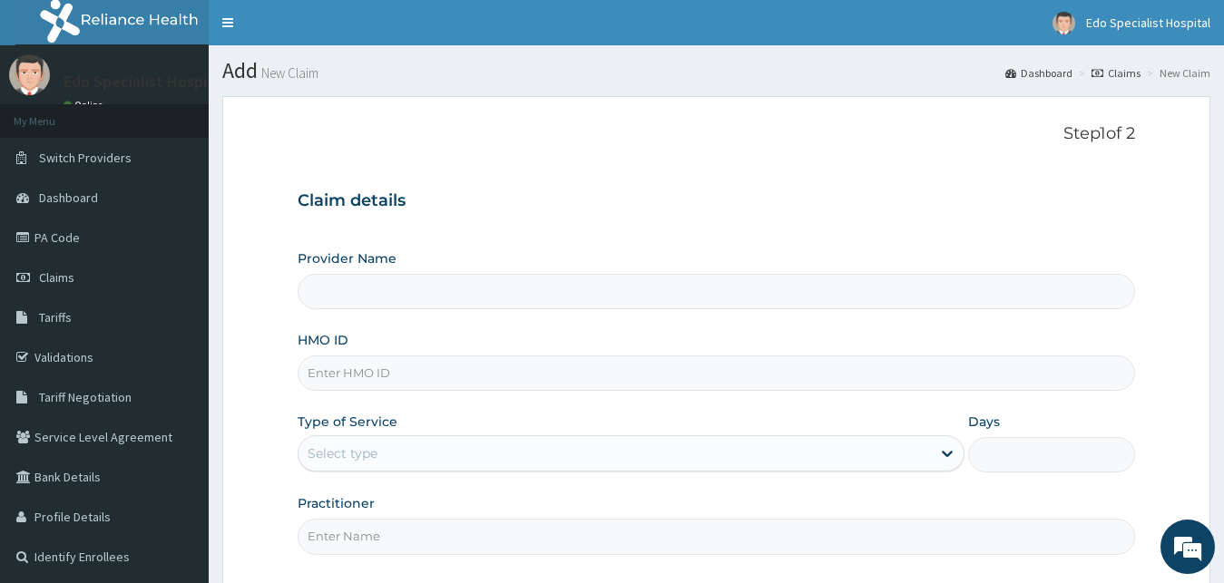
click at [327, 290] on input "Provider Name" at bounding box center [717, 291] width 838 height 35
click at [354, 374] on input "HMO ID" at bounding box center [717, 373] width 838 height 35
type input "Edo specialist Hospital"
type input "CYS/10016/B"
click at [476, 444] on div "Select type" at bounding box center [614, 453] width 633 height 29
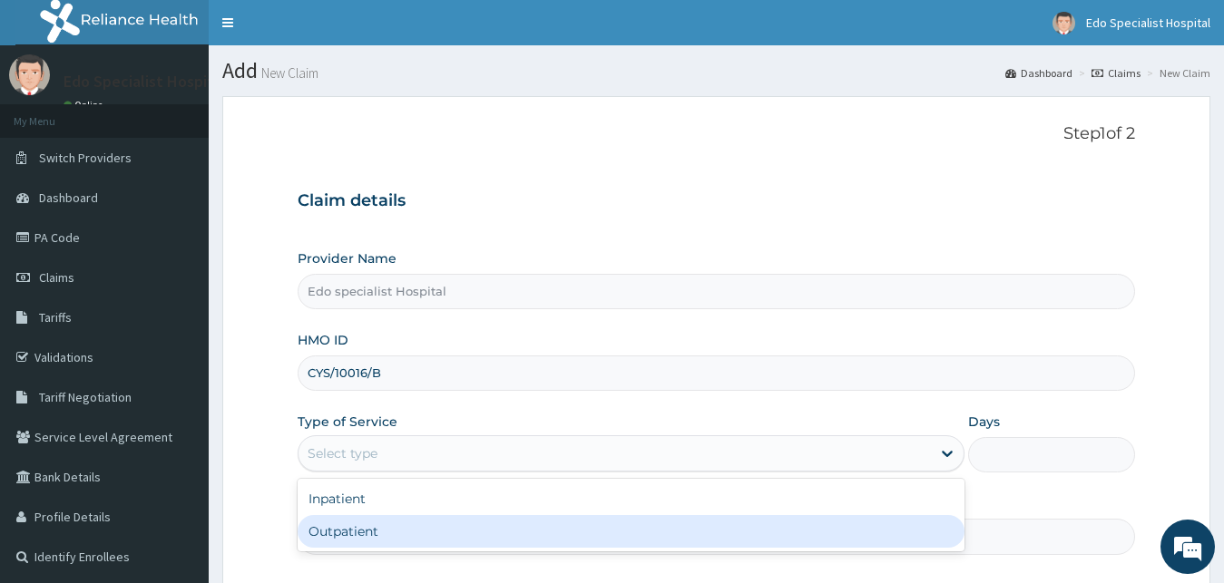
click at [445, 537] on div "Outpatient" at bounding box center [632, 531] width 668 height 33
type input "1"
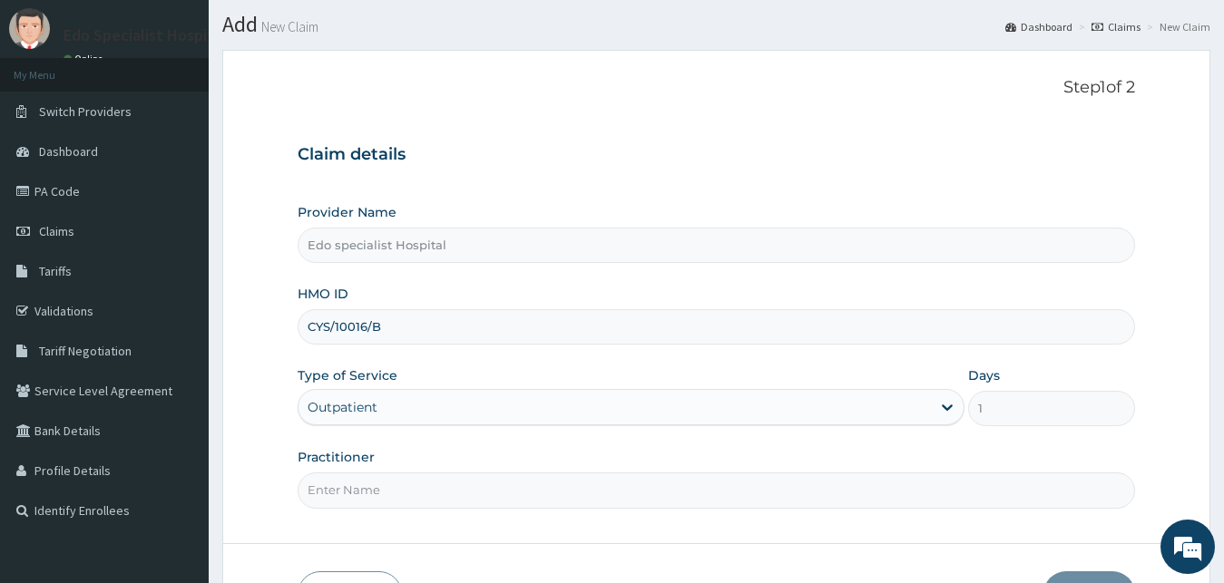
scroll to position [93, 0]
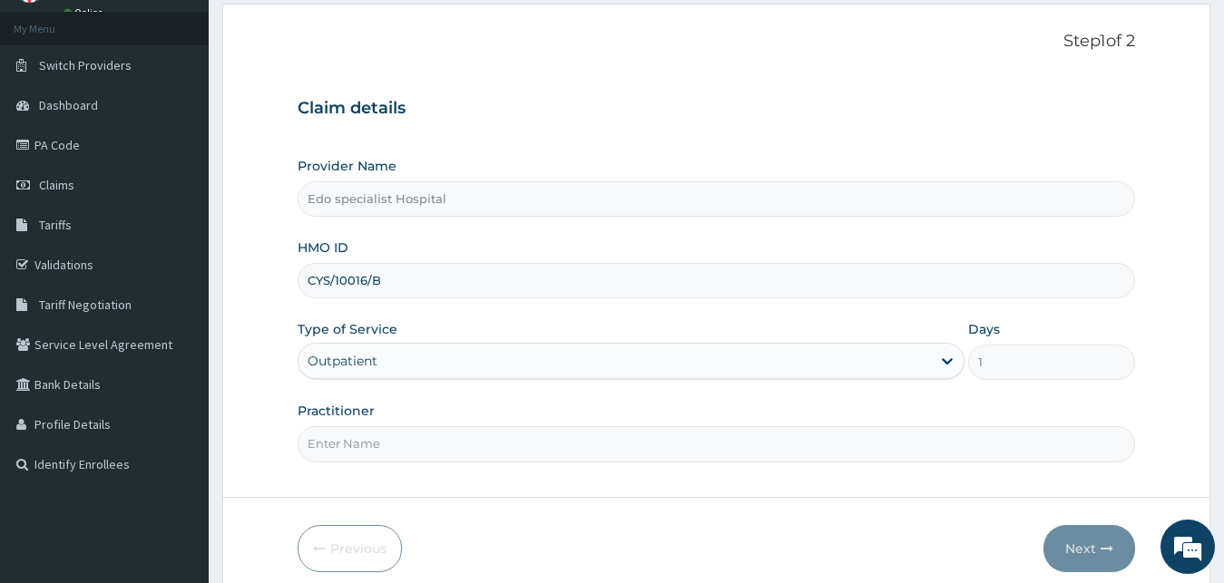
click at [327, 443] on input "Practitioner" at bounding box center [717, 443] width 838 height 35
click at [348, 442] on input "DR EOUSTICE" at bounding box center [717, 443] width 838 height 35
type input "DR EUSTICE"
click at [1082, 541] on button "Next" at bounding box center [1089, 548] width 92 height 47
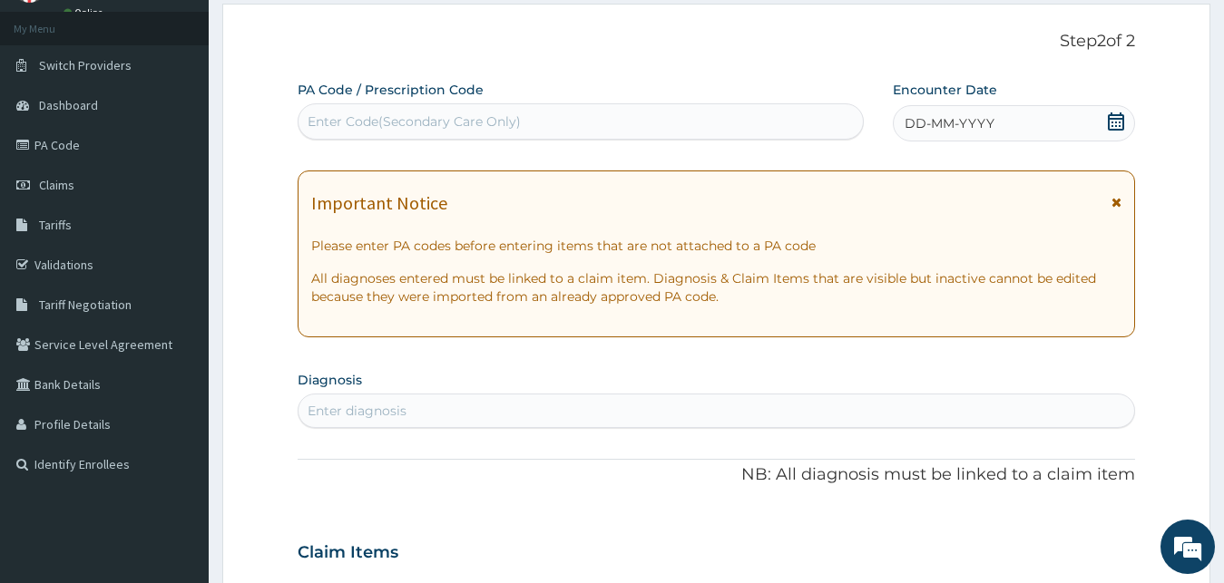
click at [350, 120] on div "Enter Code(Secondary Care Only)" at bounding box center [413, 121] width 213 height 18
type input "PA/DO189F"
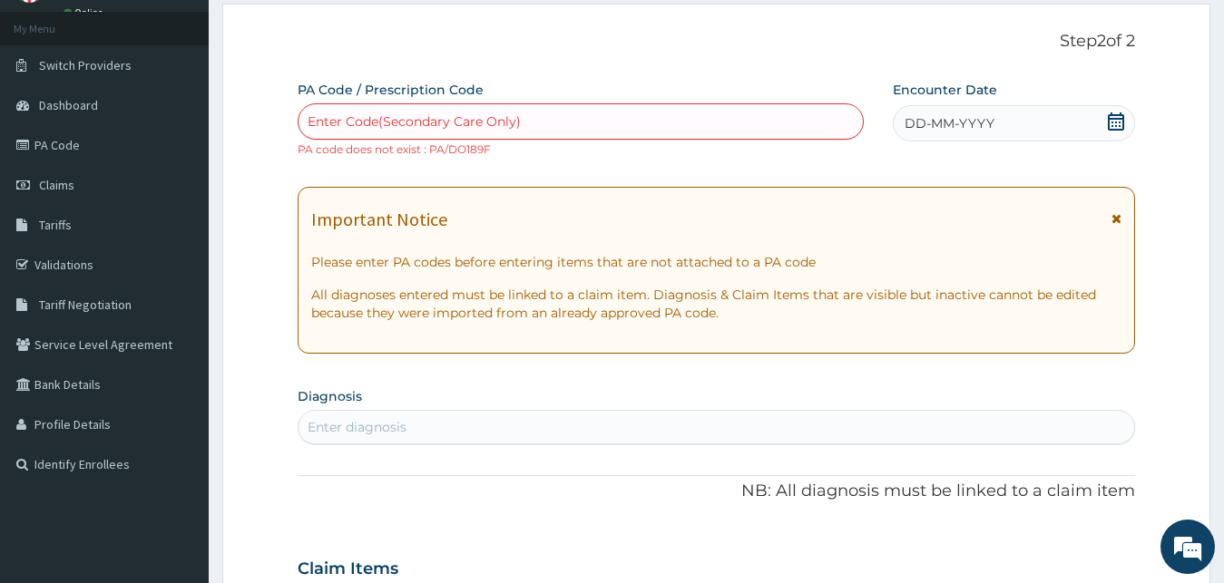
click at [573, 120] on div "Enter Code(Secondary Care Only)" at bounding box center [580, 121] width 564 height 29
drag, startPoint x: 572, startPoint y: 128, endPoint x: 721, endPoint y: 112, distance: 149.6
click at [574, 128] on div "Enter Code(Secondary Care Only)" at bounding box center [580, 121] width 564 height 29
click at [941, 120] on span "DD-MM-YYYY" at bounding box center [949, 123] width 90 height 18
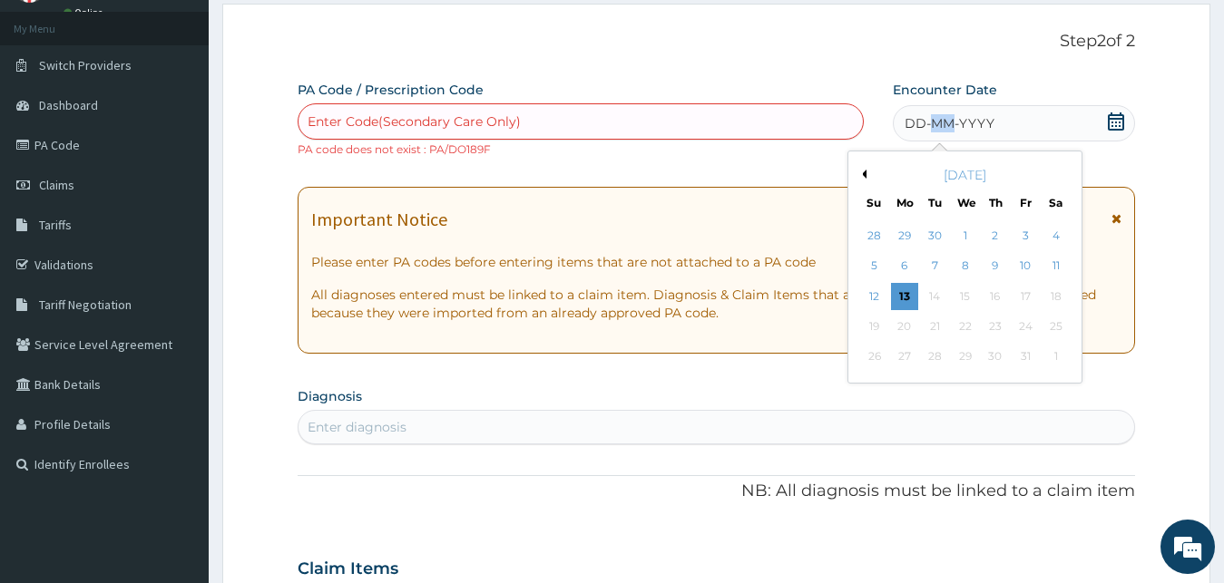
click at [941, 120] on span "DD-MM-YYYY" at bounding box center [949, 123] width 90 height 18
click at [960, 268] on div "8" at bounding box center [964, 266] width 27 height 27
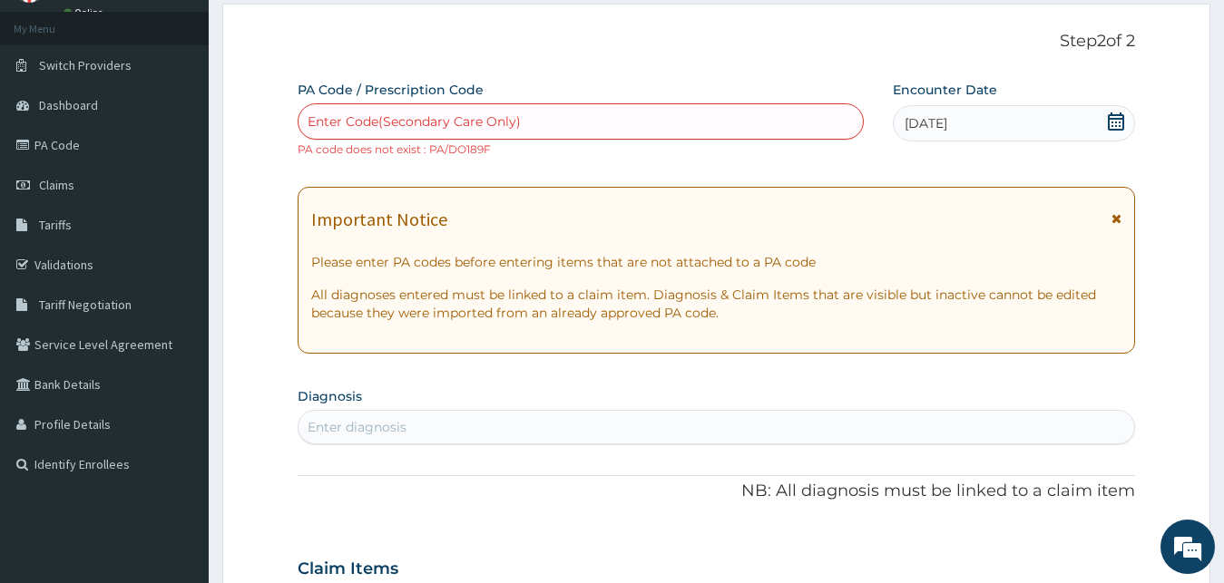
click at [489, 112] on div "Enter Code(Secondary Care Only)" at bounding box center [580, 121] width 564 height 29
click at [434, 115] on div "Enter Code(Secondary Care Only)" at bounding box center [413, 121] width 213 height 18
type input "PA/DO189F"
click at [387, 117] on div "Enter Code(Secondary Care Only)" at bounding box center [580, 121] width 564 height 29
click at [387, 117] on div "Enter Code(Secondary Care Only)" at bounding box center [413, 121] width 213 height 18
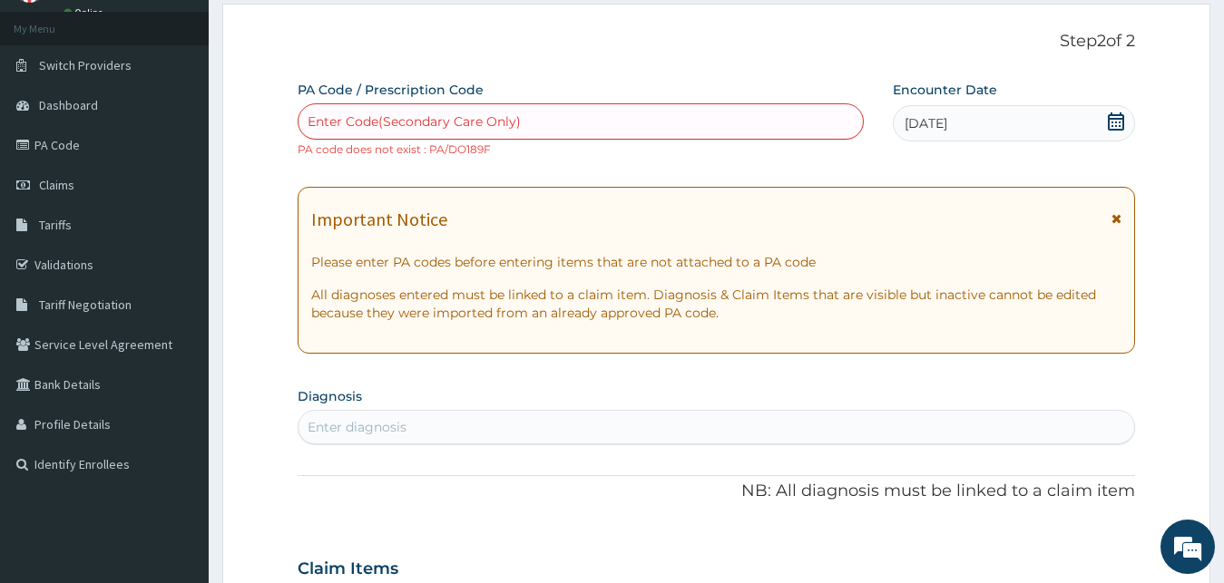
click at [523, 114] on div "Enter Code(Secondary Care Only)" at bounding box center [580, 121] width 564 height 29
click at [523, 119] on div "Enter Code(Secondary Care Only)" at bounding box center [580, 121] width 564 height 29
drag, startPoint x: 523, startPoint y: 119, endPoint x: 331, endPoint y: 95, distance: 193.7
click at [419, 116] on div "Enter Code(Secondary Care Only)" at bounding box center [580, 121] width 564 height 29
click at [324, 122] on div "Enter Code(Secondary Care Only)" at bounding box center [413, 121] width 213 height 18
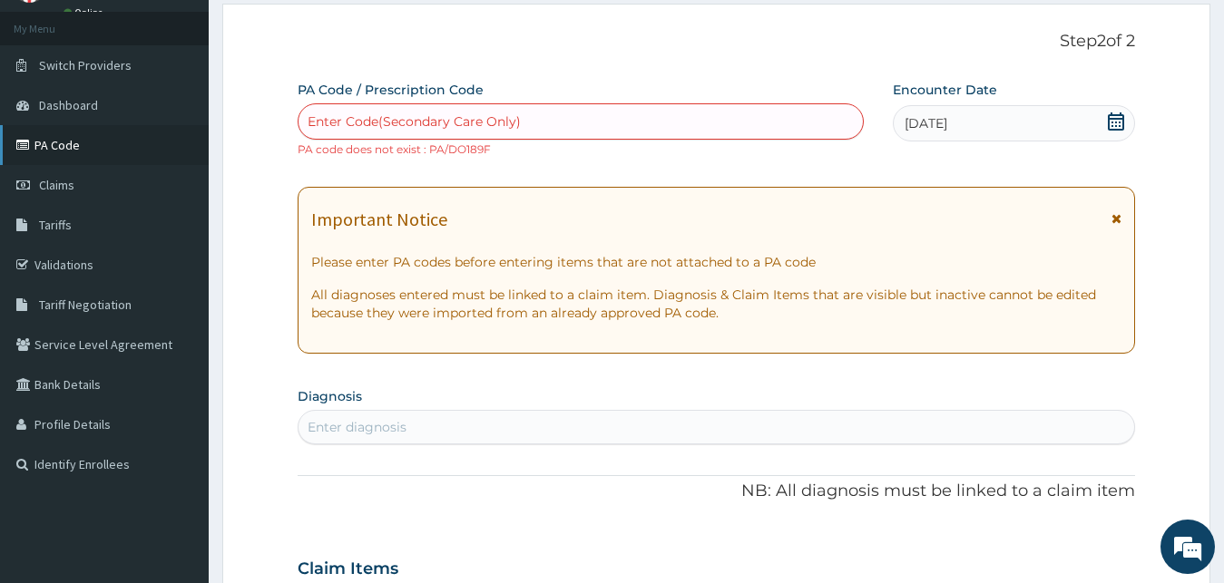
click at [74, 139] on link "PA Code" at bounding box center [104, 145] width 209 height 40
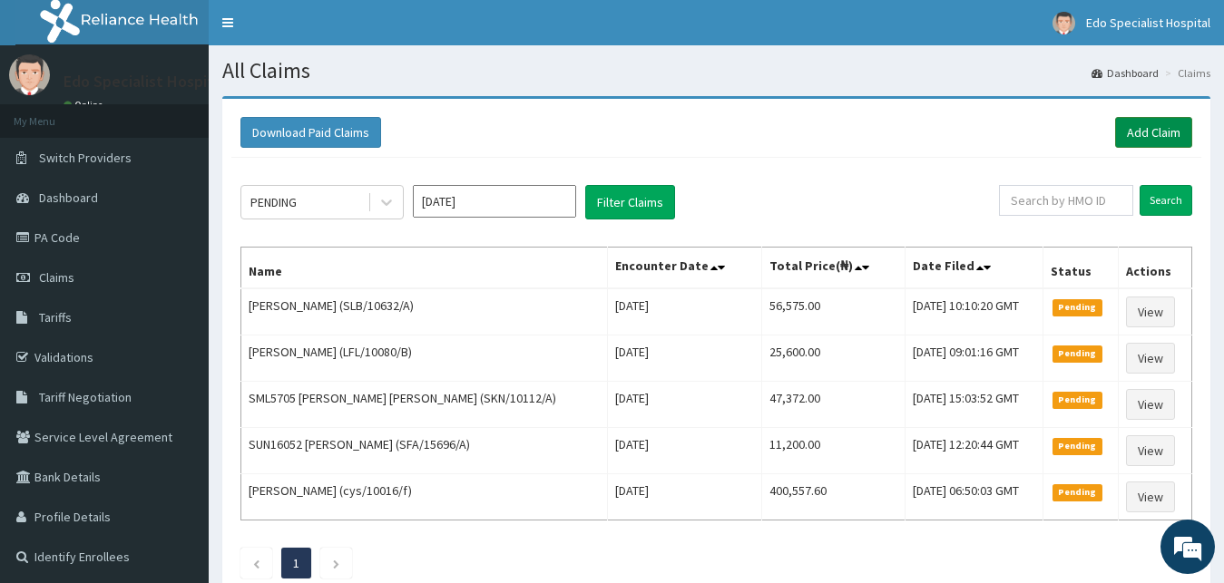
click at [1165, 131] on link "Add Claim" at bounding box center [1153, 132] width 77 height 31
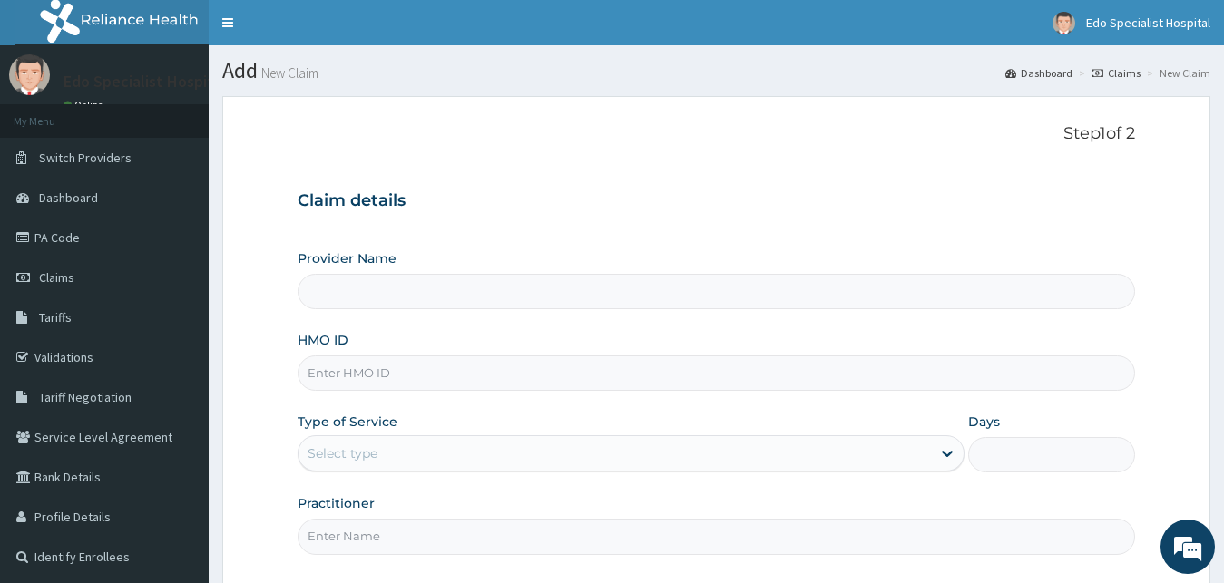
type input "Edo specialist Hospital"
click at [372, 295] on input "Edo specialist Hospital" at bounding box center [717, 291] width 838 height 35
click at [360, 376] on input "HMO ID" at bounding box center [717, 373] width 838 height 35
type input "CYS/10016/B"
click at [371, 450] on div "Select type" at bounding box center [342, 453] width 70 height 18
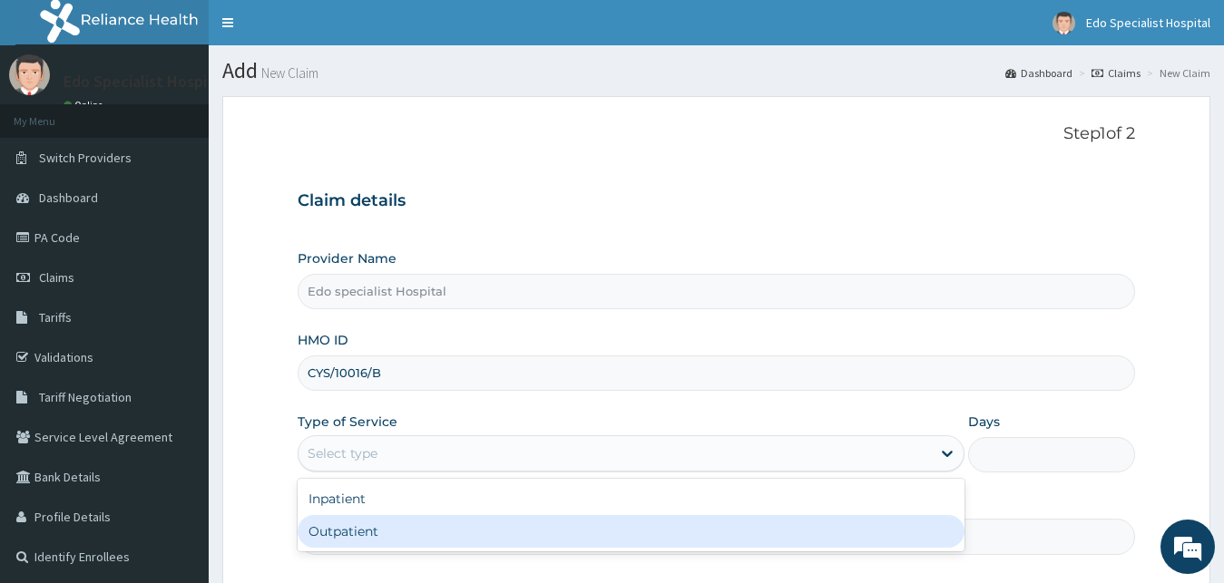
click at [365, 524] on div "Outpatient" at bounding box center [632, 531] width 668 height 33
type input "1"
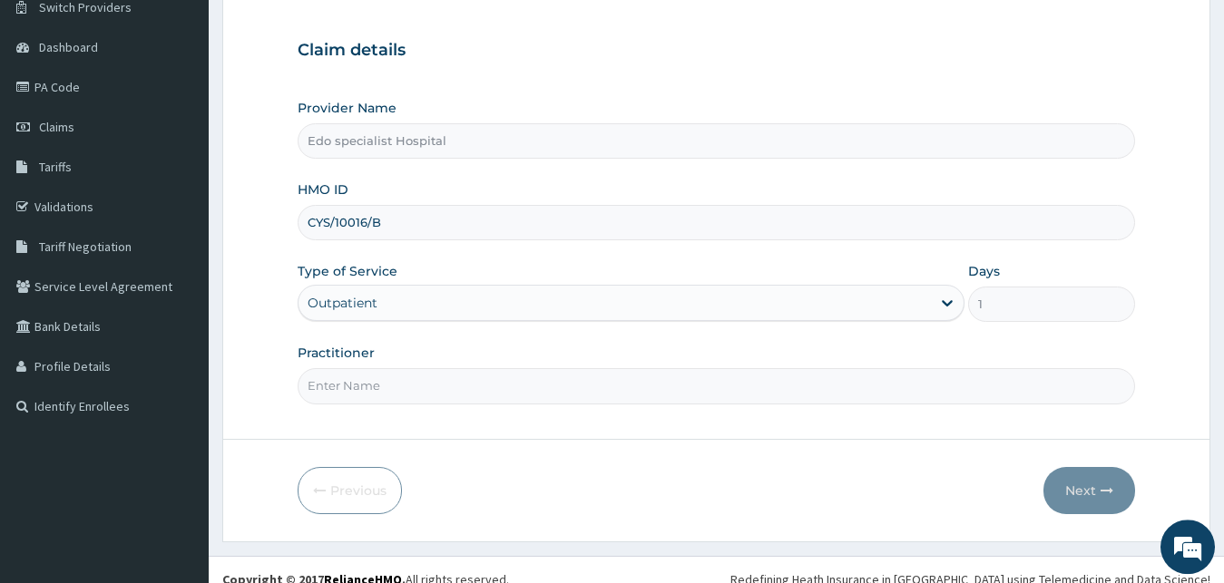
scroll to position [170, 0]
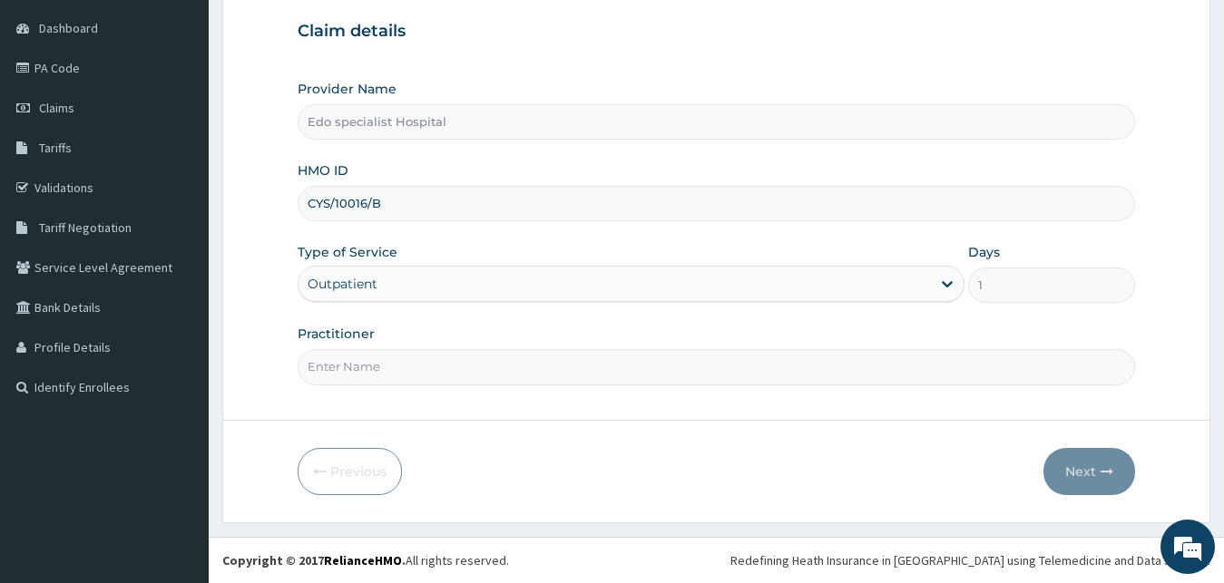
click at [334, 356] on input "Practitioner" at bounding box center [717, 366] width 838 height 35
type input "DR EUSTICES"
click at [1077, 479] on button "Next" at bounding box center [1089, 471] width 92 height 47
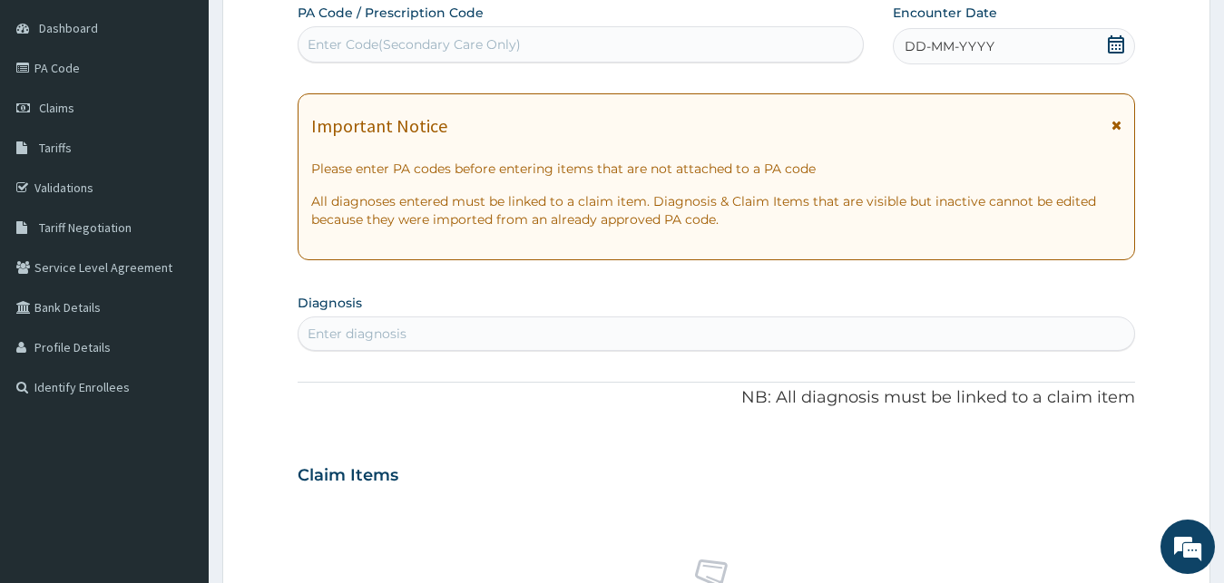
click at [377, 39] on div "Enter Code(Secondary Care Only)" at bounding box center [413, 44] width 213 height 18
type input "PA/DO189F"
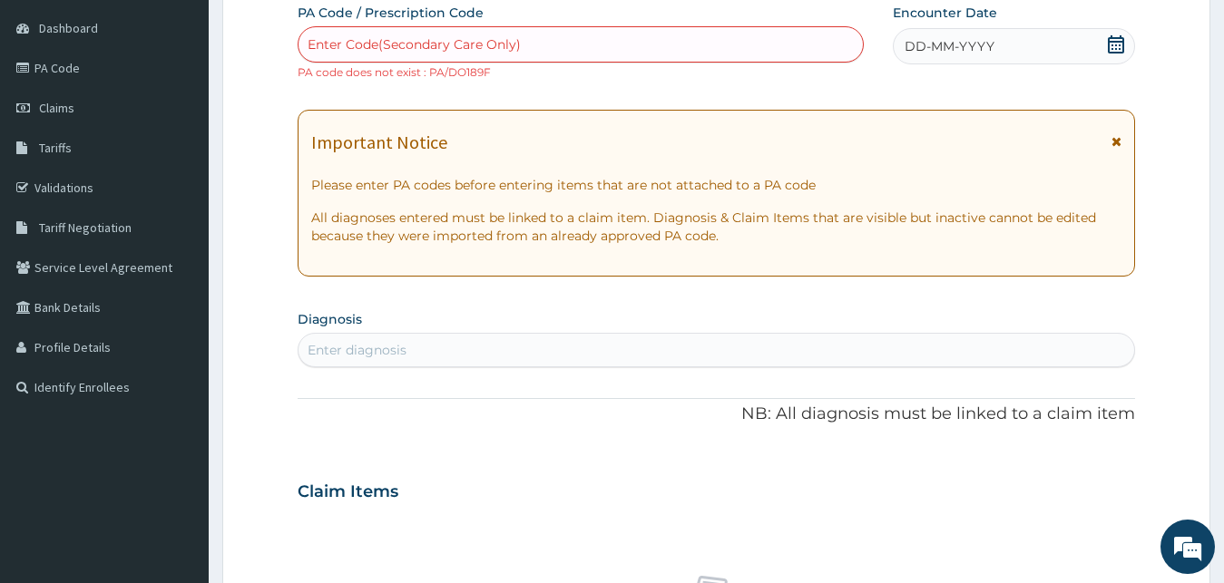
click at [527, 44] on div "Enter Code(Secondary Care Only)" at bounding box center [580, 44] width 564 height 29
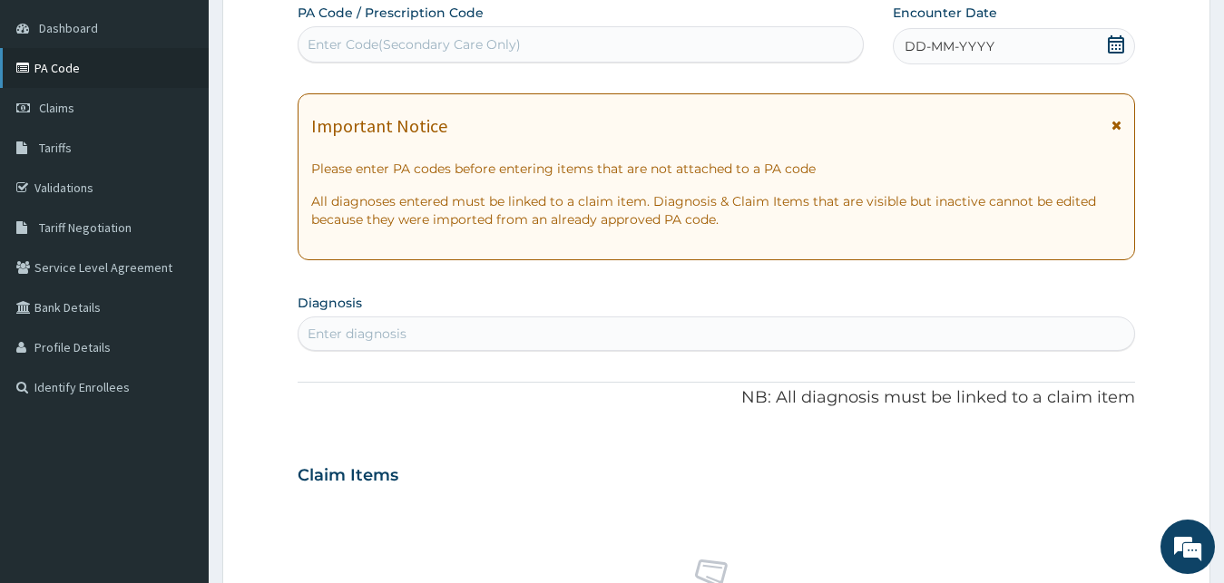
click at [63, 65] on link "PA Code" at bounding box center [104, 68] width 209 height 40
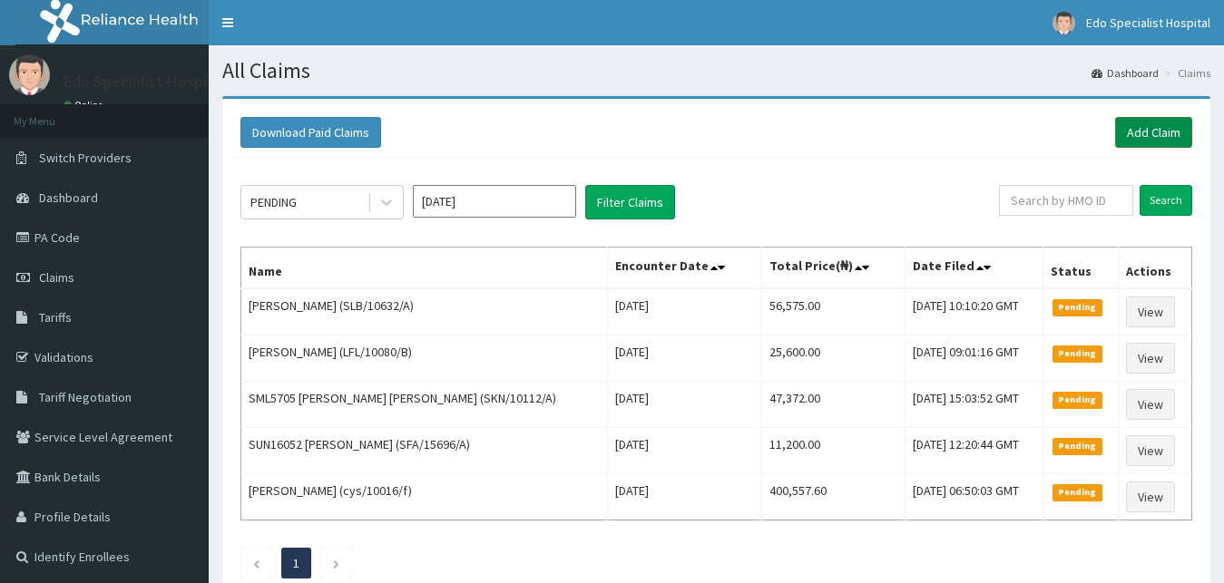
click at [1153, 130] on link "Add Claim" at bounding box center [1153, 132] width 77 height 31
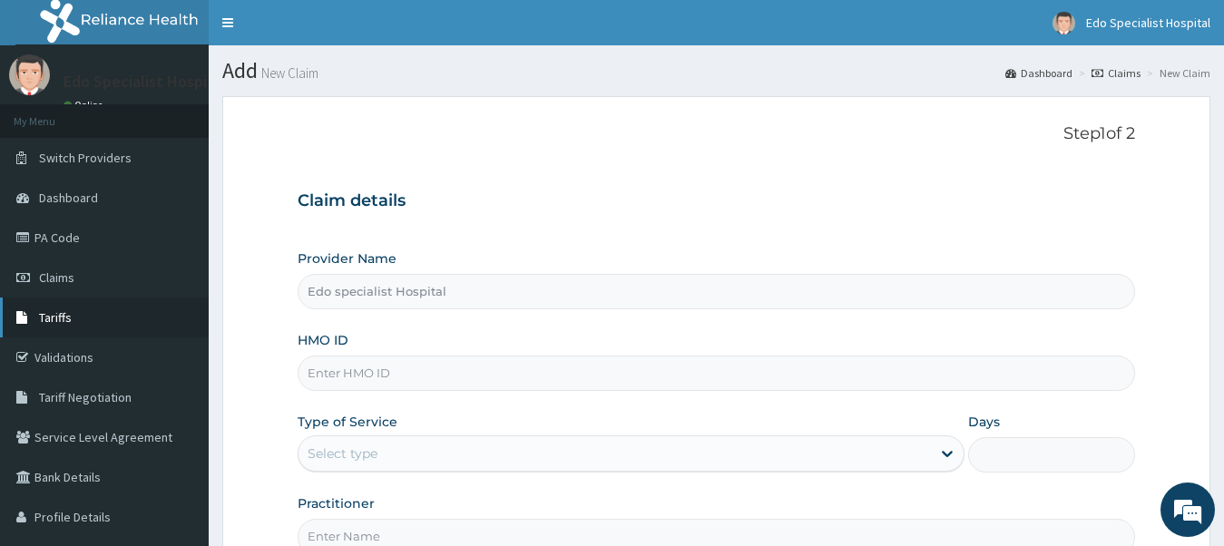
click at [198, 319] on link "Tariffs" at bounding box center [104, 318] width 209 height 40
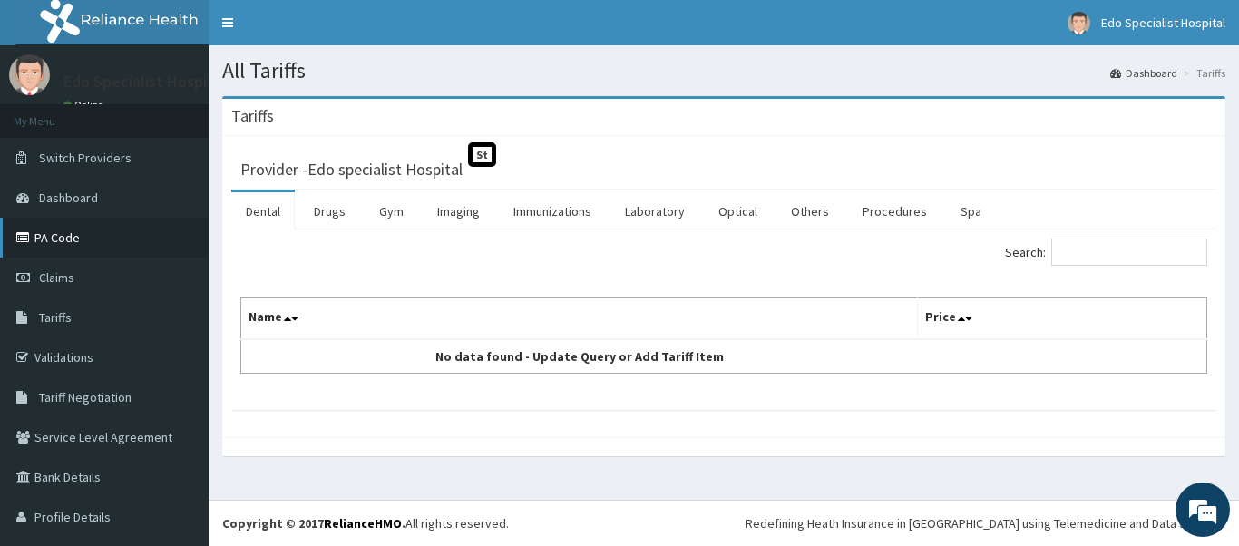
click at [53, 234] on link "PA Code" at bounding box center [104, 238] width 209 height 40
